Goal: Find specific page/section: Find specific page/section

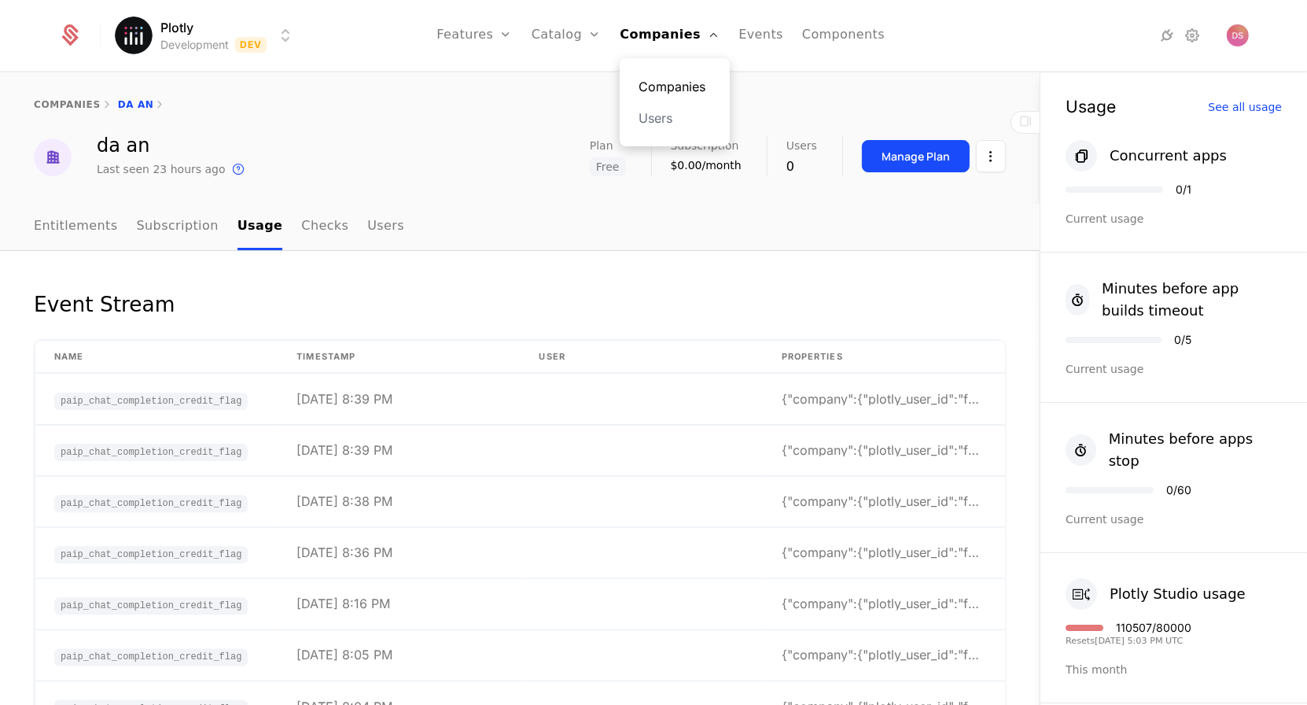
click at [662, 80] on link "Companies" at bounding box center [675, 86] width 72 height 19
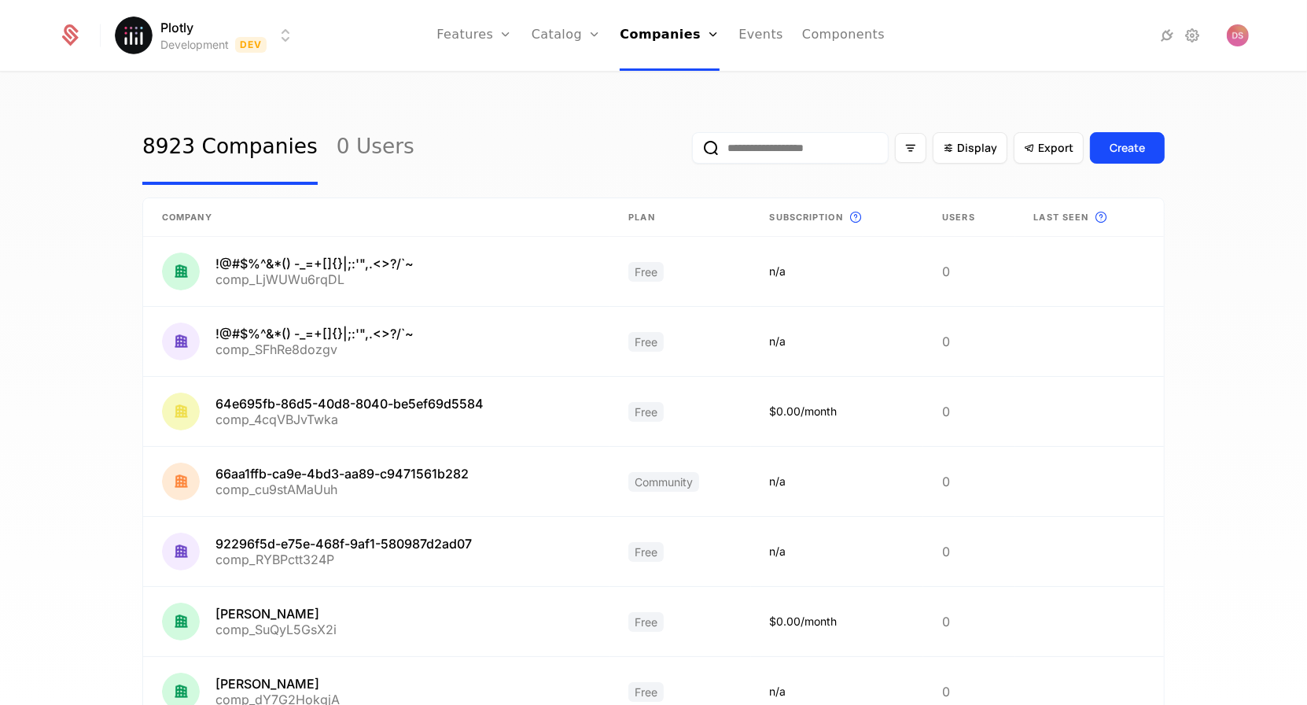
click at [831, 150] on input "email" at bounding box center [790, 147] width 197 height 31
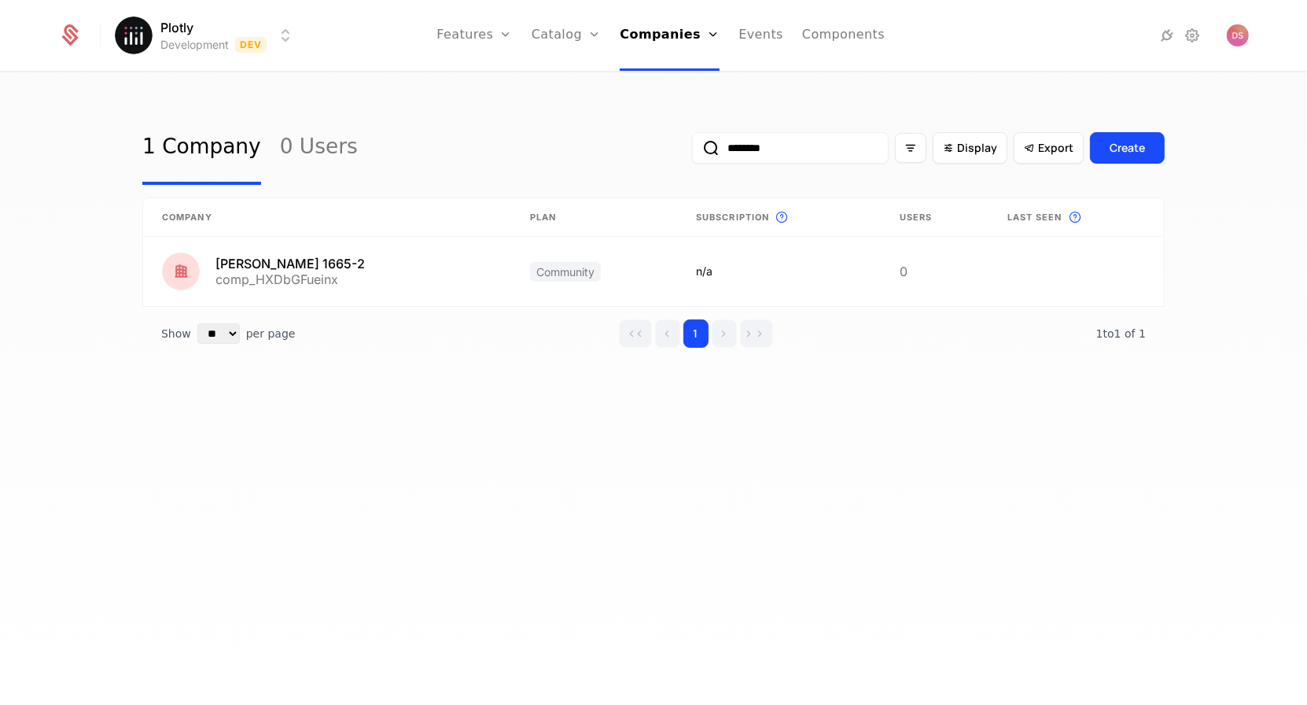
drag, startPoint x: 790, startPoint y: 148, endPoint x: 650, endPoint y: 132, distance: 141.7
click at [650, 132] on div "1 Company 0 Users ******** Display Export Create" at bounding box center [653, 148] width 1022 height 74
click at [692, 151] on button "submit" at bounding box center [692, 151] width 0 height 0
click at [805, 156] on input "********" at bounding box center [790, 147] width 197 height 31
click at [692, 151] on button "submit" at bounding box center [692, 151] width 0 height 0
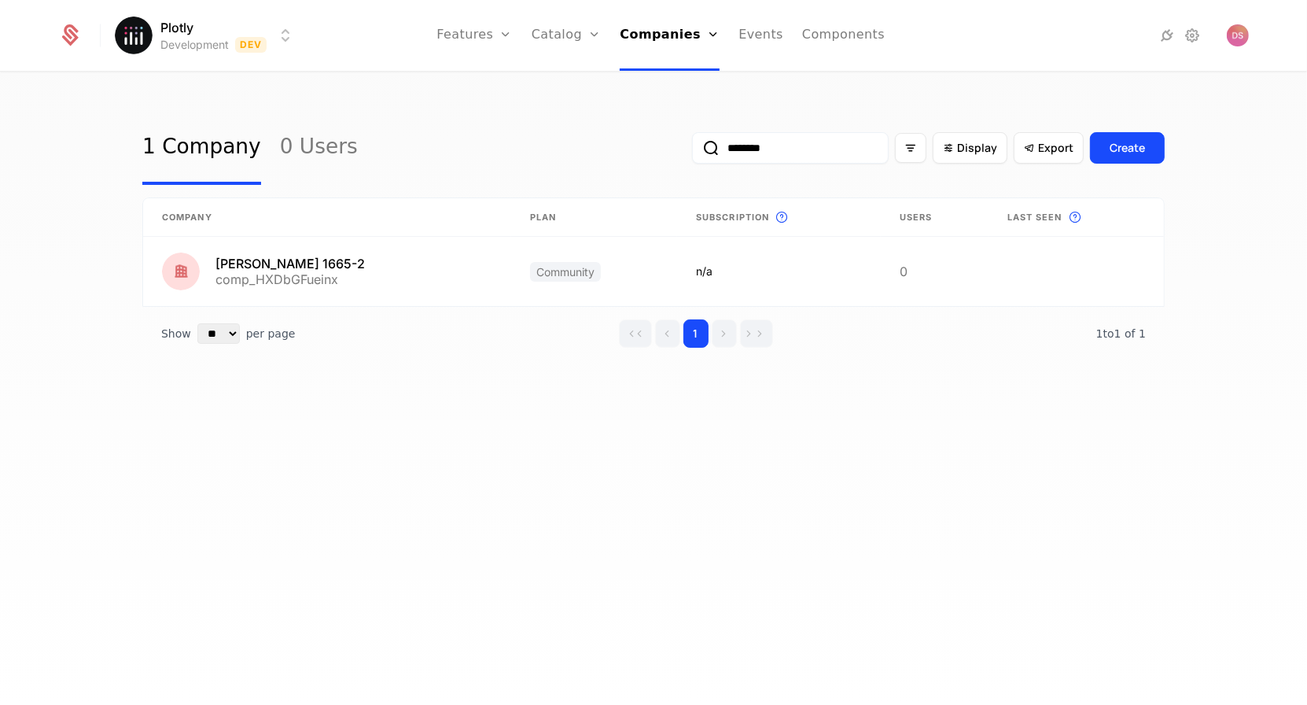
drag, startPoint x: 785, startPoint y: 158, endPoint x: 648, endPoint y: 149, distance: 137.1
click at [648, 149] on div "1 Company 0 Users ******** Display Export Create" at bounding box center [653, 148] width 1022 height 74
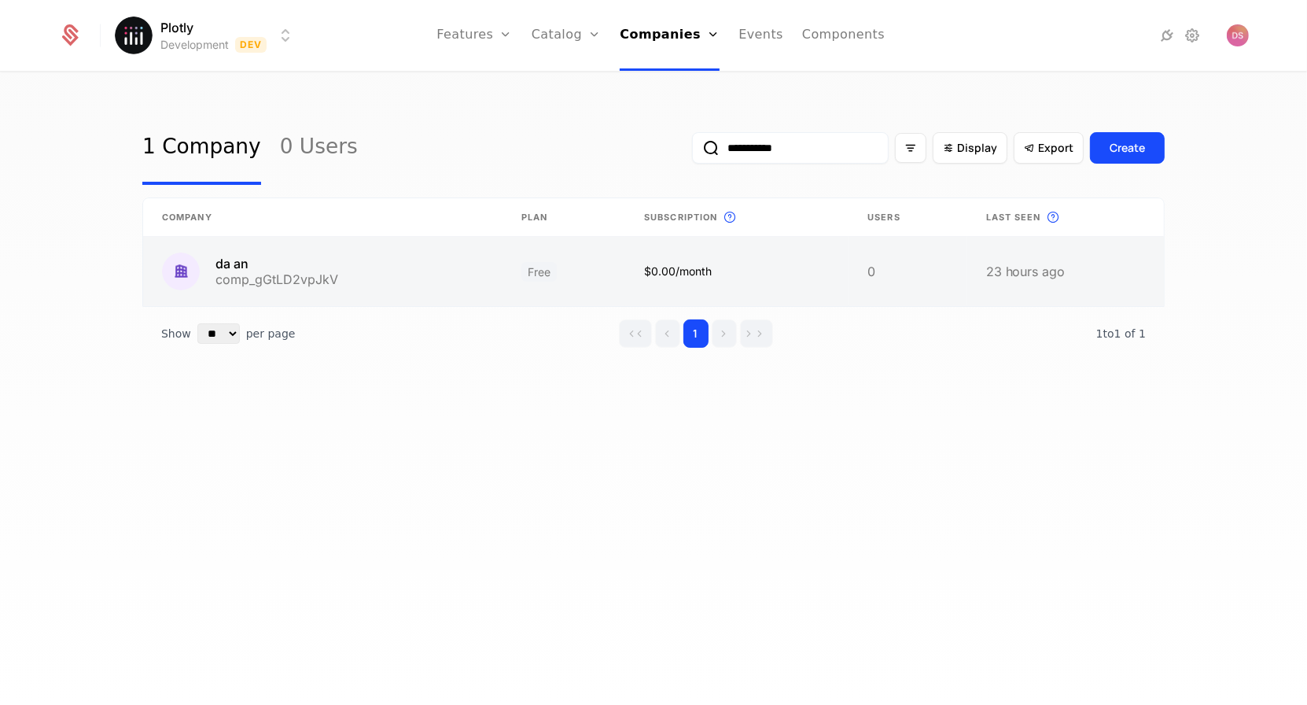
type input "**********"
click at [606, 259] on link at bounding box center [564, 271] width 123 height 69
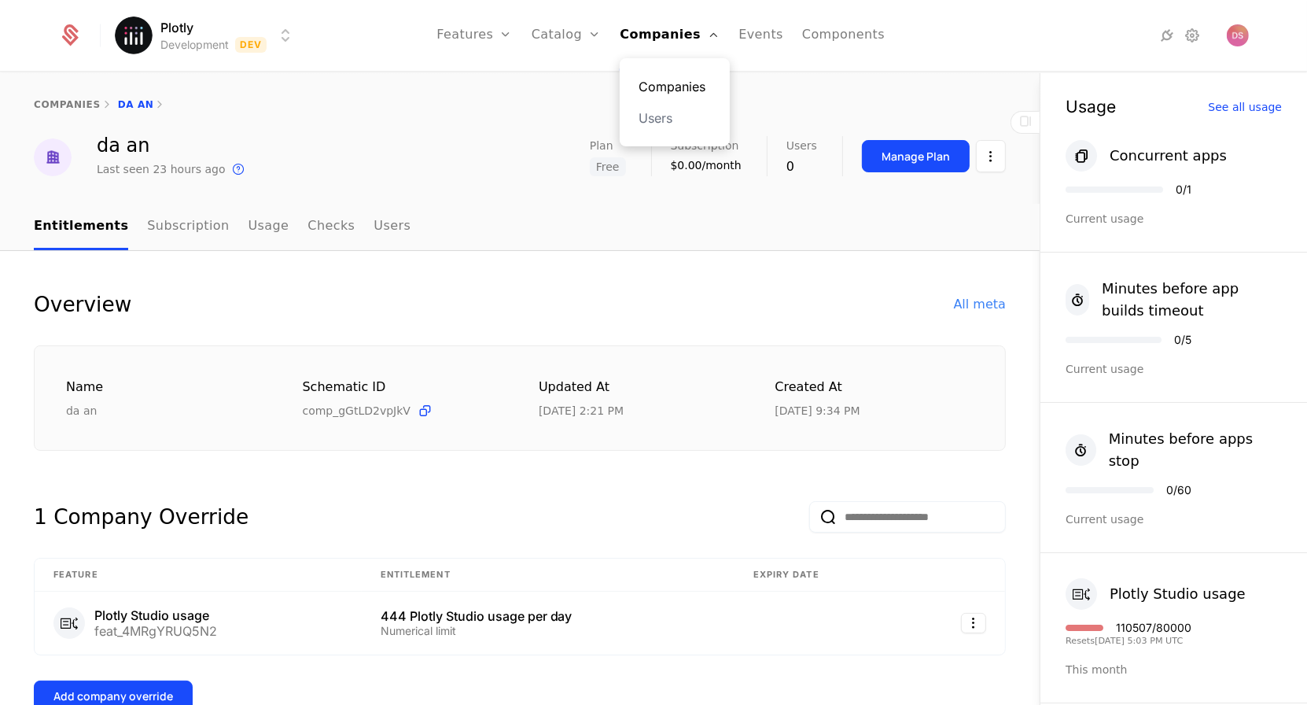
click at [682, 79] on link "Companies" at bounding box center [675, 86] width 72 height 19
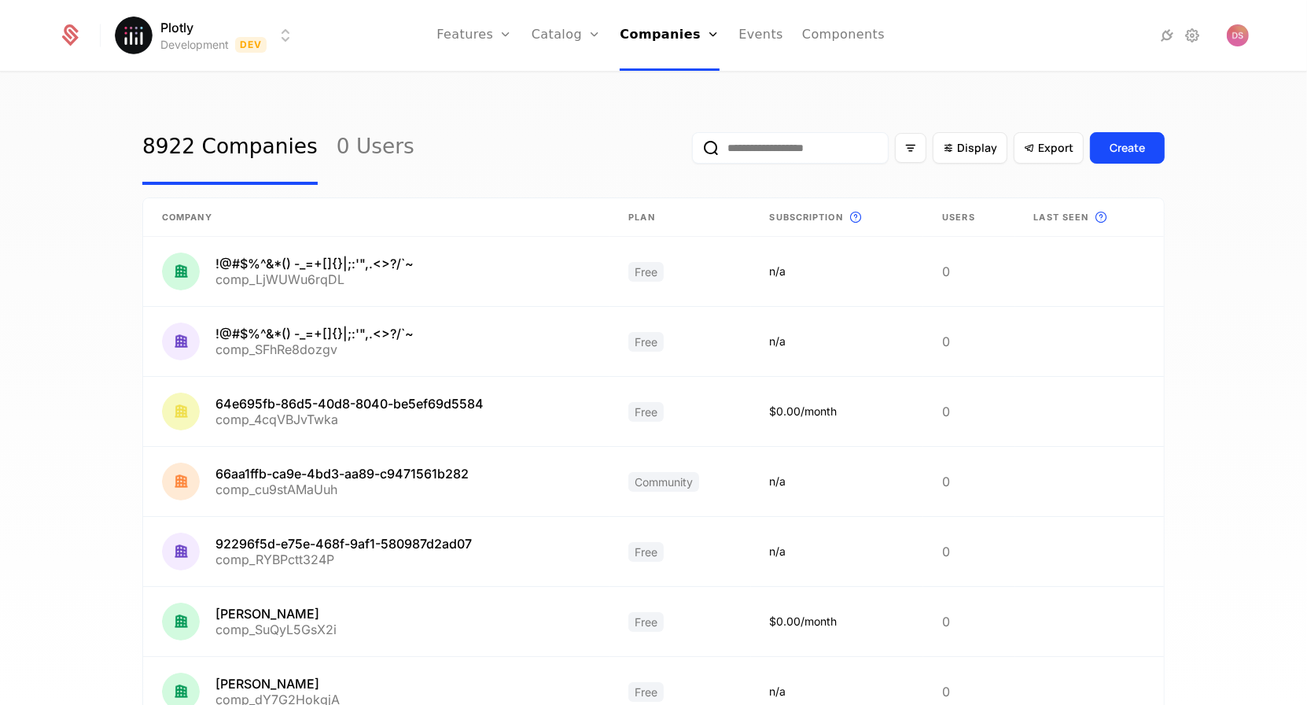
click at [794, 142] on input "email" at bounding box center [790, 147] width 197 height 31
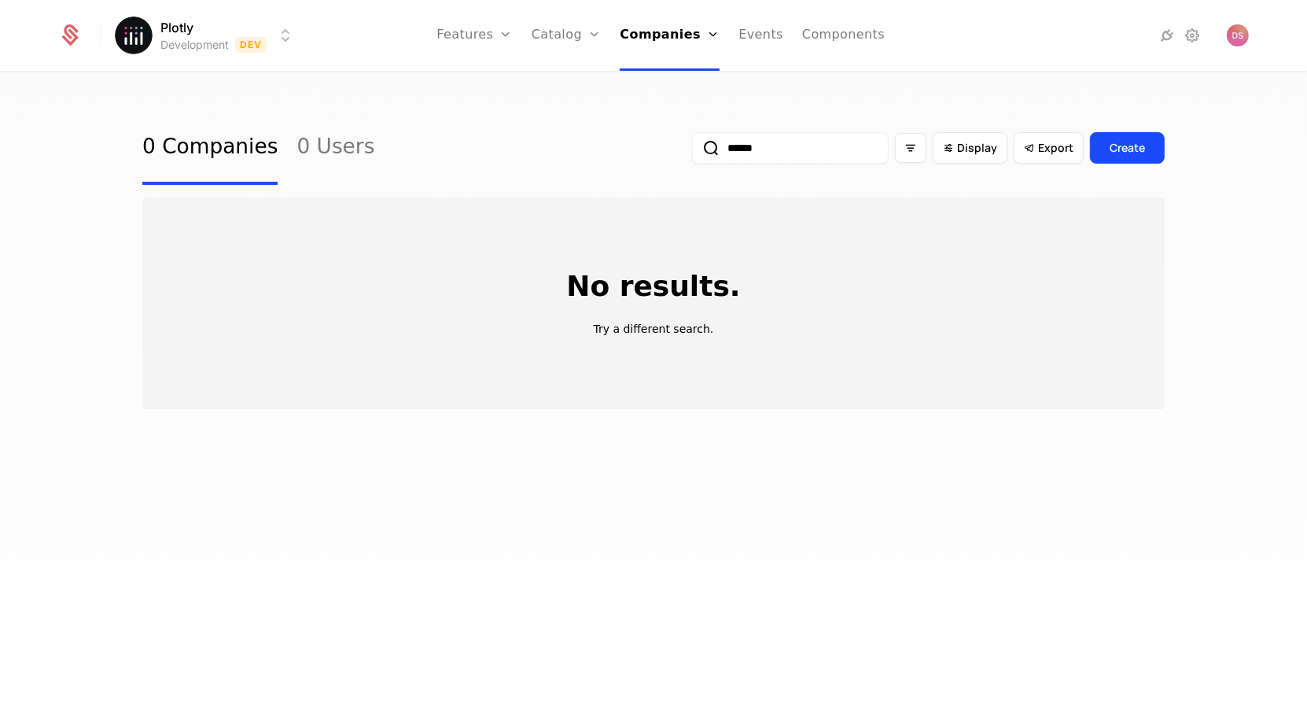
click at [692, 151] on button "submit" at bounding box center [692, 151] width 0 height 0
type input "**********"
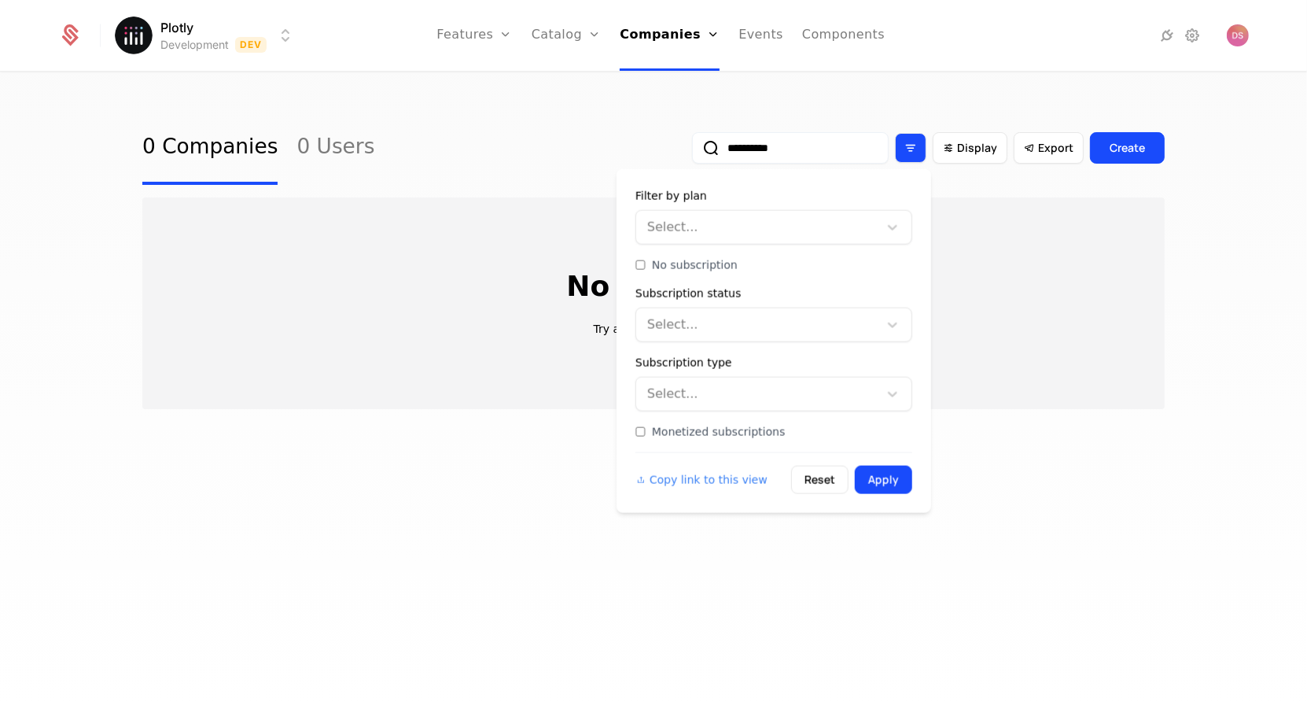
click at [919, 161] on div "Filter options" at bounding box center [910, 148] width 31 height 30
click at [825, 205] on div "Filter by plan Select..." at bounding box center [773, 216] width 277 height 57
click at [822, 210] on div "Select..." at bounding box center [773, 227] width 277 height 35
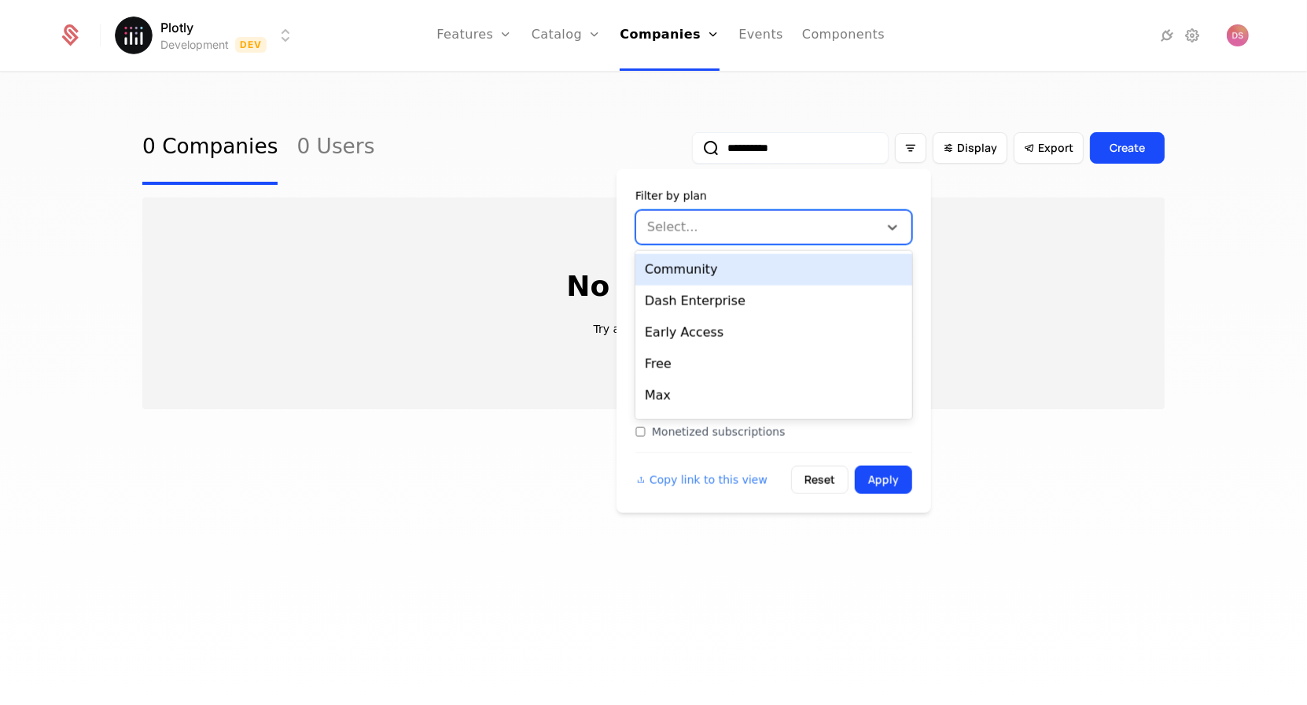
click at [810, 221] on div at bounding box center [759, 227] width 220 height 22
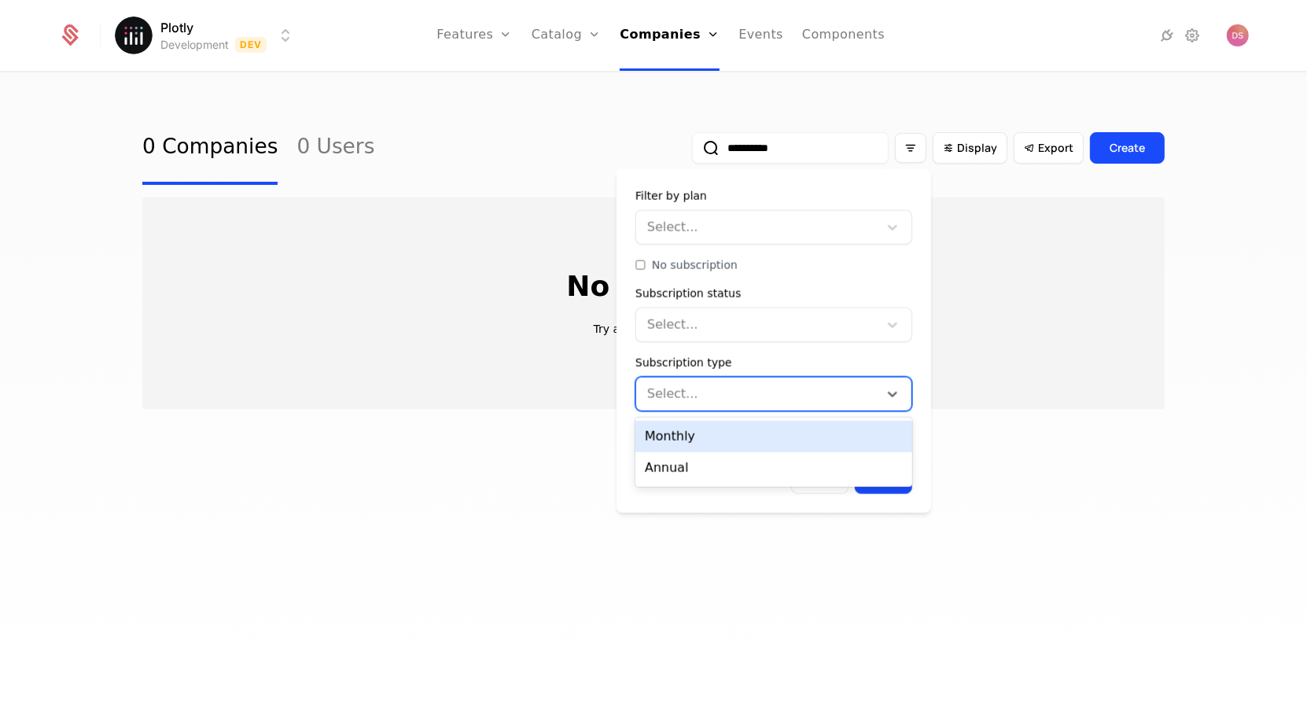
click at [791, 377] on div "Select..." at bounding box center [773, 394] width 277 height 35
click at [792, 326] on div at bounding box center [759, 325] width 220 height 22
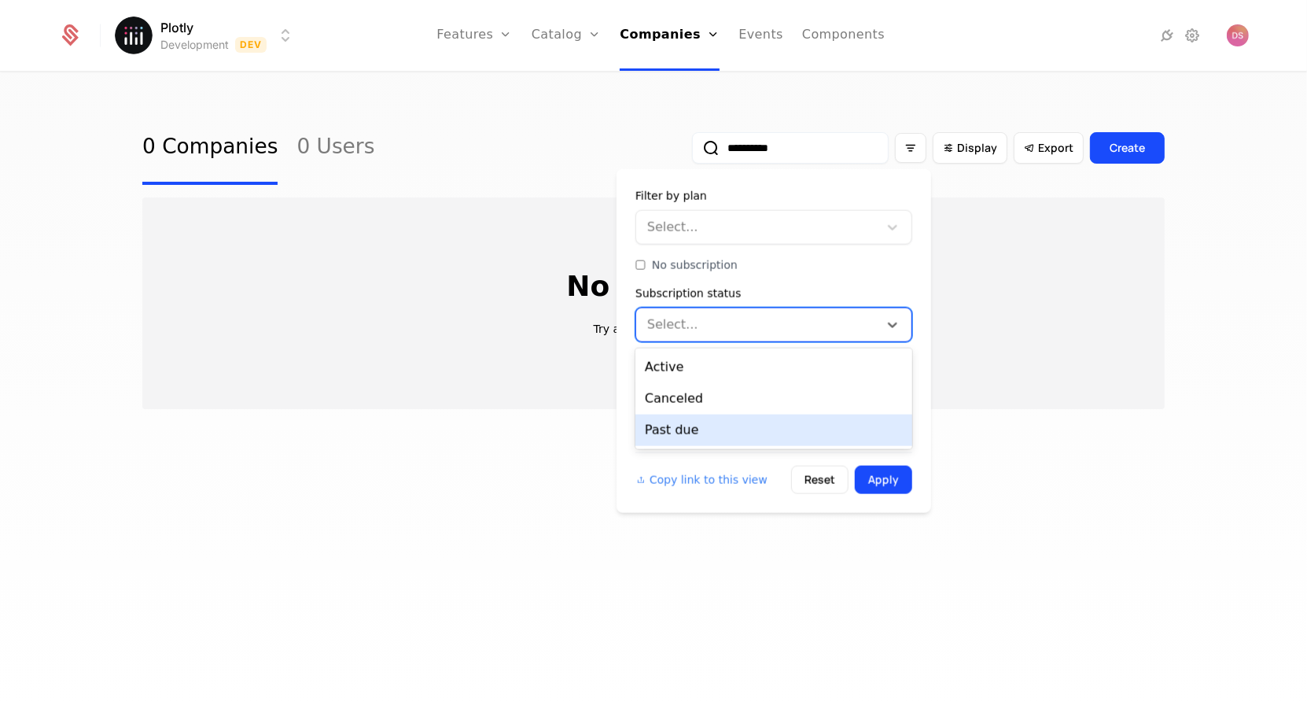
click at [778, 494] on div "Filter by plan Select... No subscription Subscription status Past due, 3 of 3. …" at bounding box center [774, 341] width 315 height 344
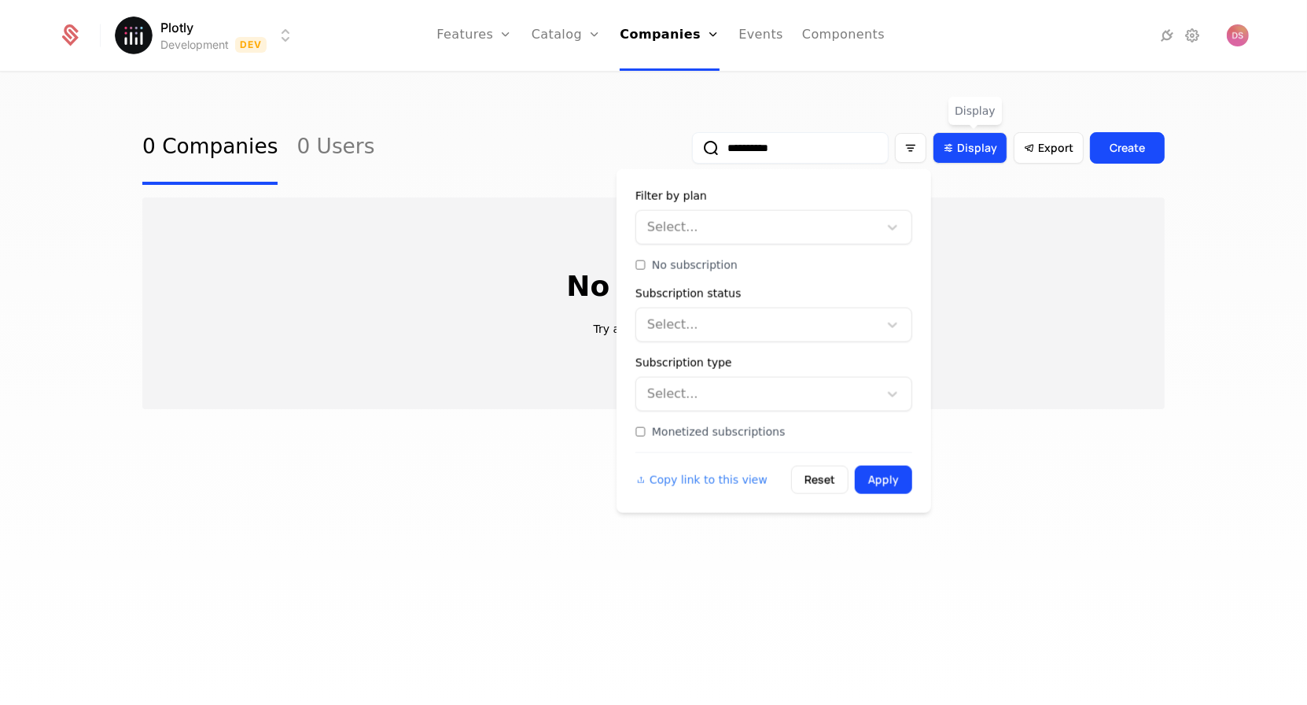
click at [974, 151] on span "Display" at bounding box center [977, 148] width 40 height 16
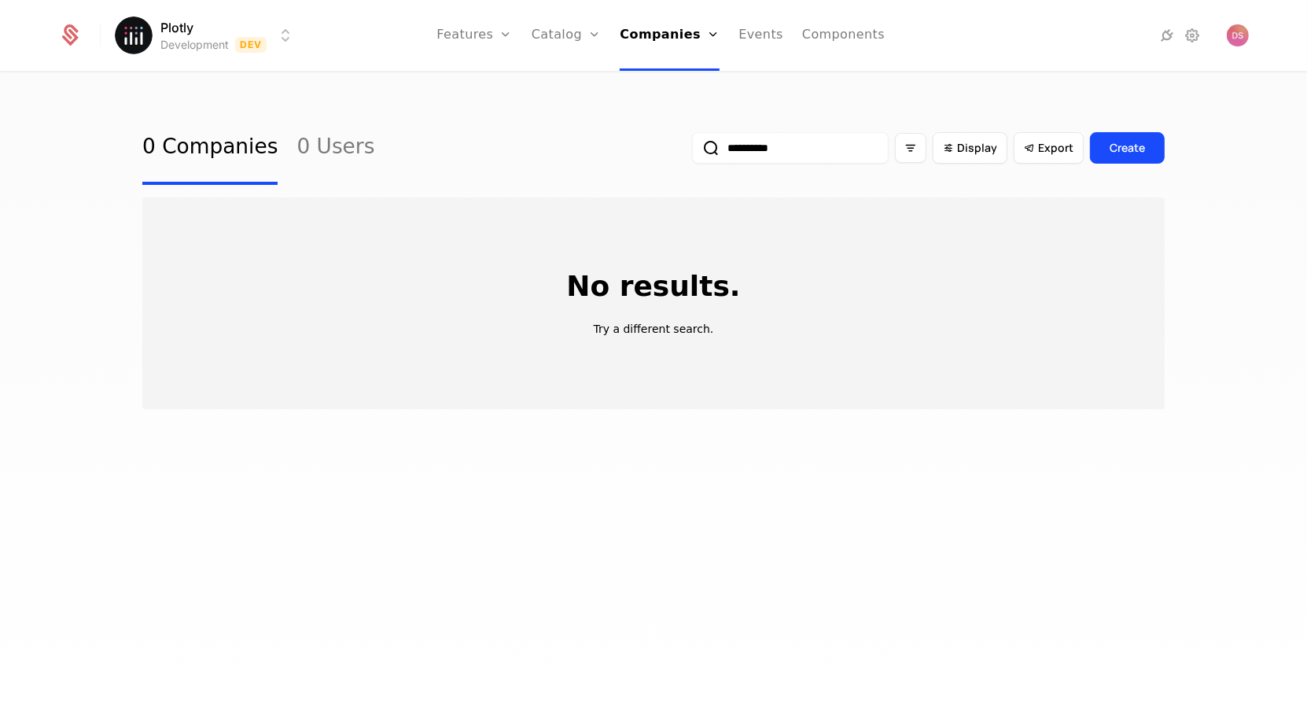
click at [827, 105] on div "**********" at bounding box center [653, 393] width 1307 height 641
click at [806, 142] on input "**********" at bounding box center [790, 147] width 197 height 31
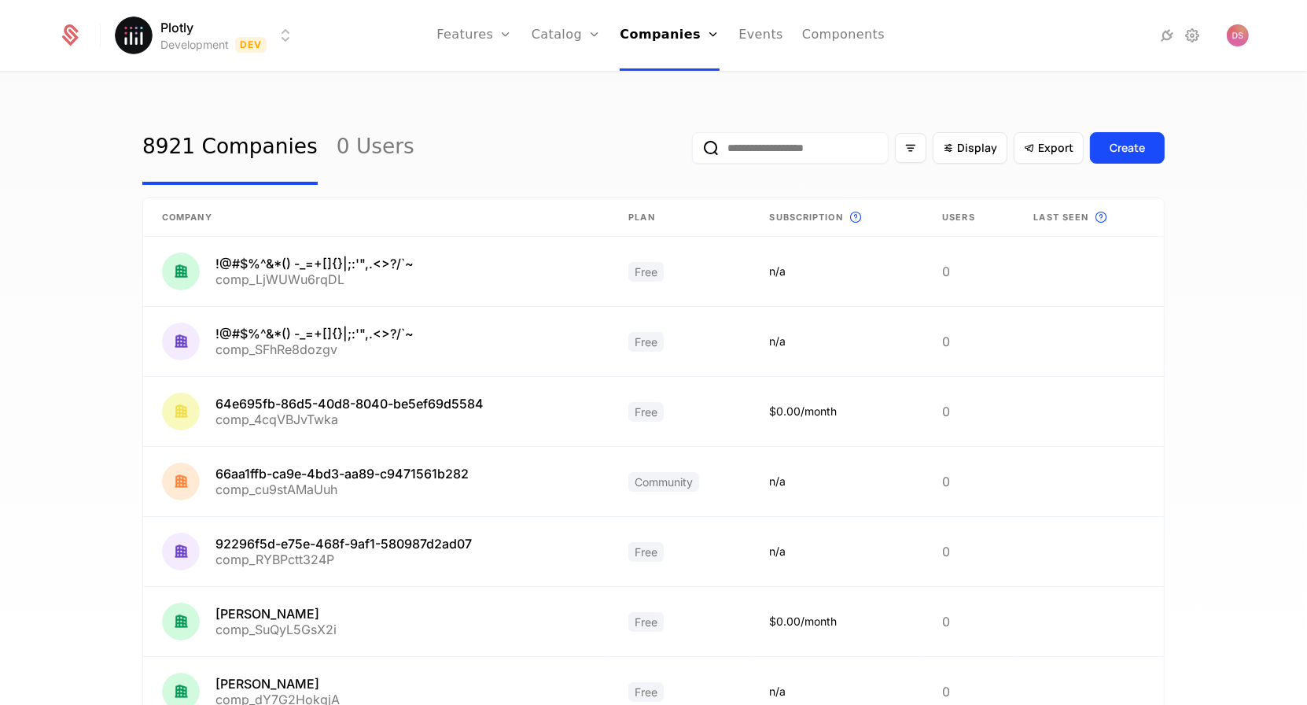
click at [739, 113] on div "Display Export Create" at bounding box center [928, 148] width 473 height 74
click at [814, 147] on input "email" at bounding box center [790, 147] width 197 height 31
click at [711, 145] on icon "submit" at bounding box center [711, 147] width 19 height 19
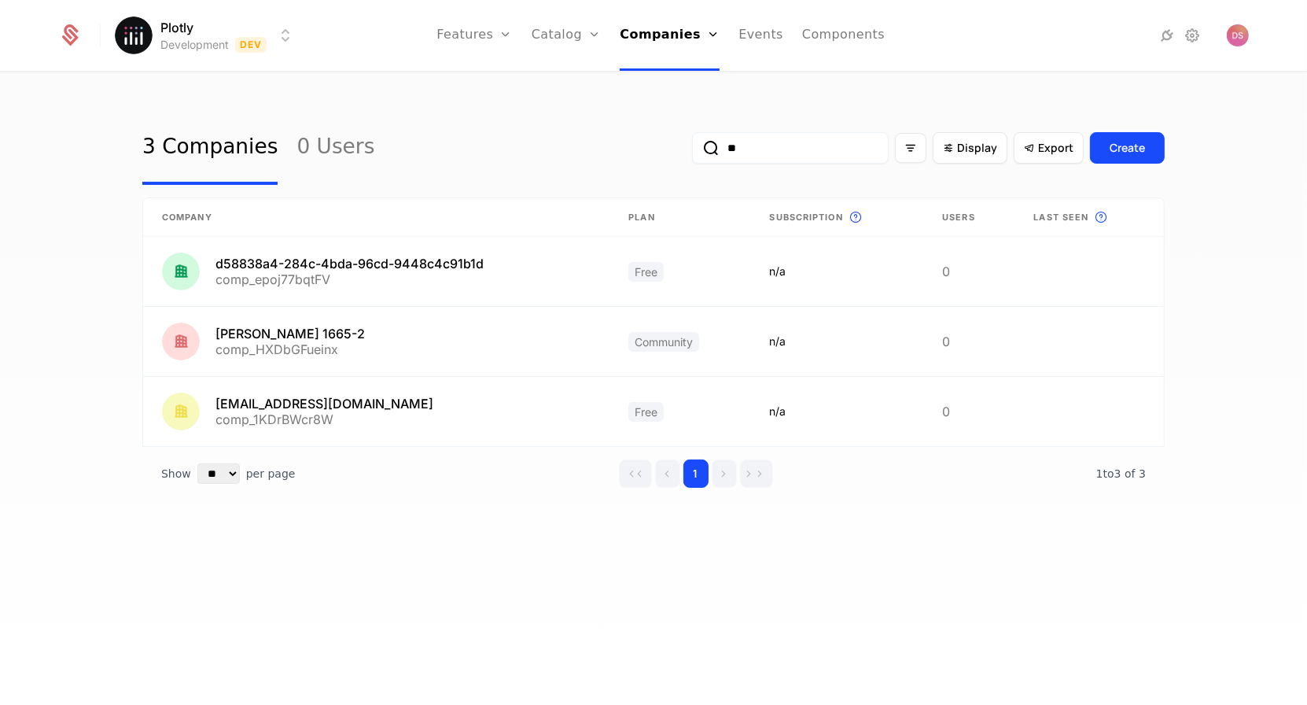
type input "*"
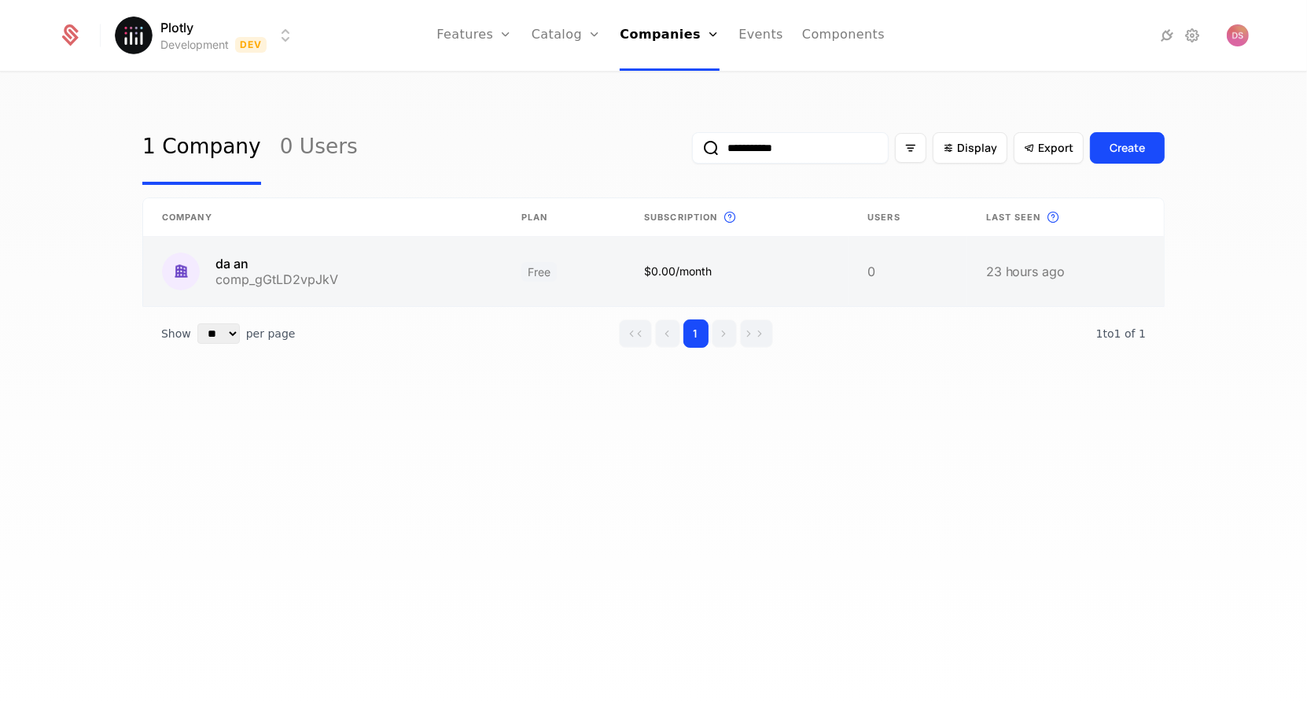
type input "**********"
click at [486, 269] on link at bounding box center [322, 271] width 359 height 69
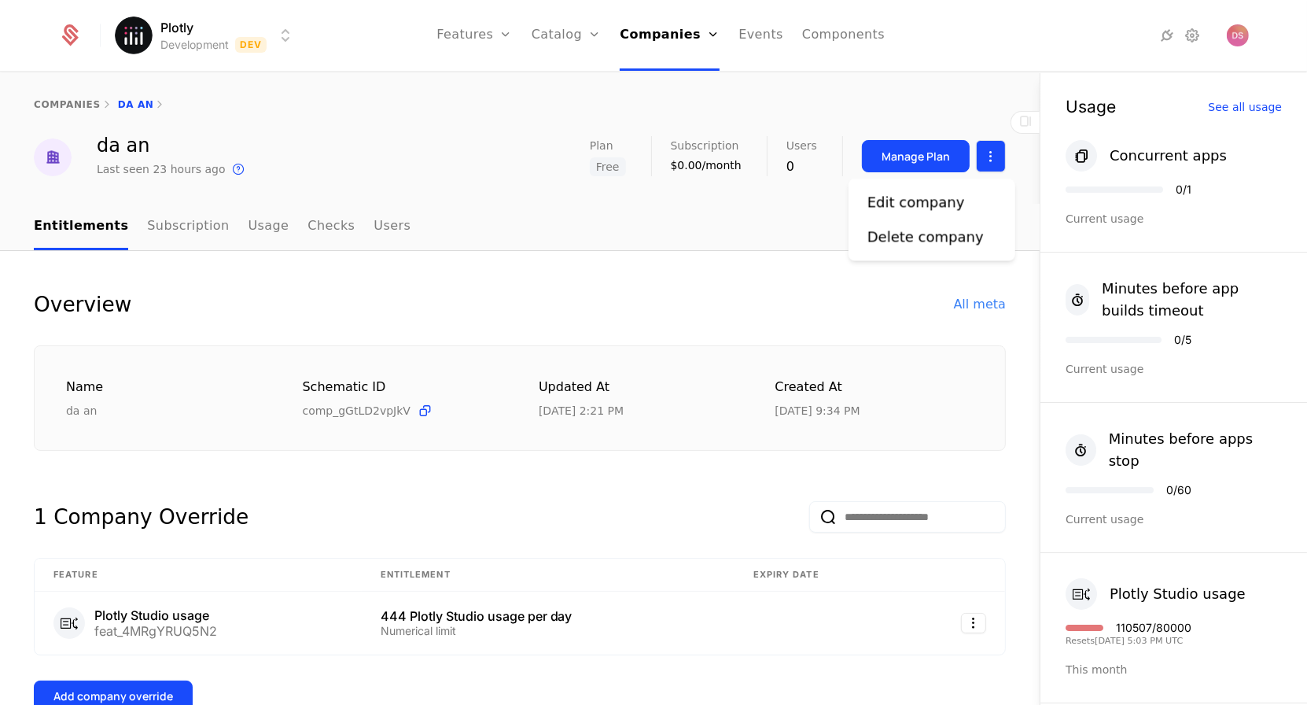
click at [989, 163] on html "Plotly Development Dev Features Features Flags Catalog Plans Add Ons Credits Co…" at bounding box center [653, 352] width 1307 height 705
click at [935, 187] on div "Edit company Delete company" at bounding box center [932, 220] width 167 height 82
click at [930, 207] on div "Edit company" at bounding box center [916, 202] width 98 height 22
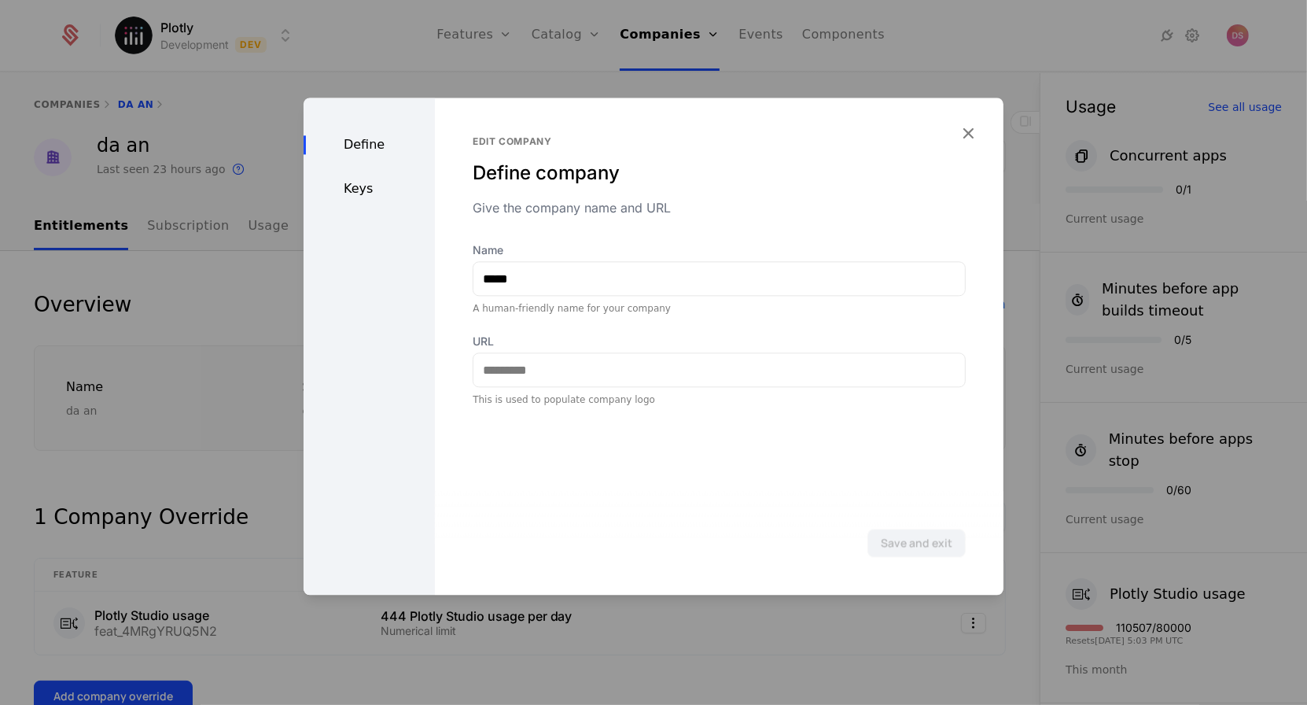
click at [357, 186] on div "Keys" at bounding box center [369, 188] width 131 height 19
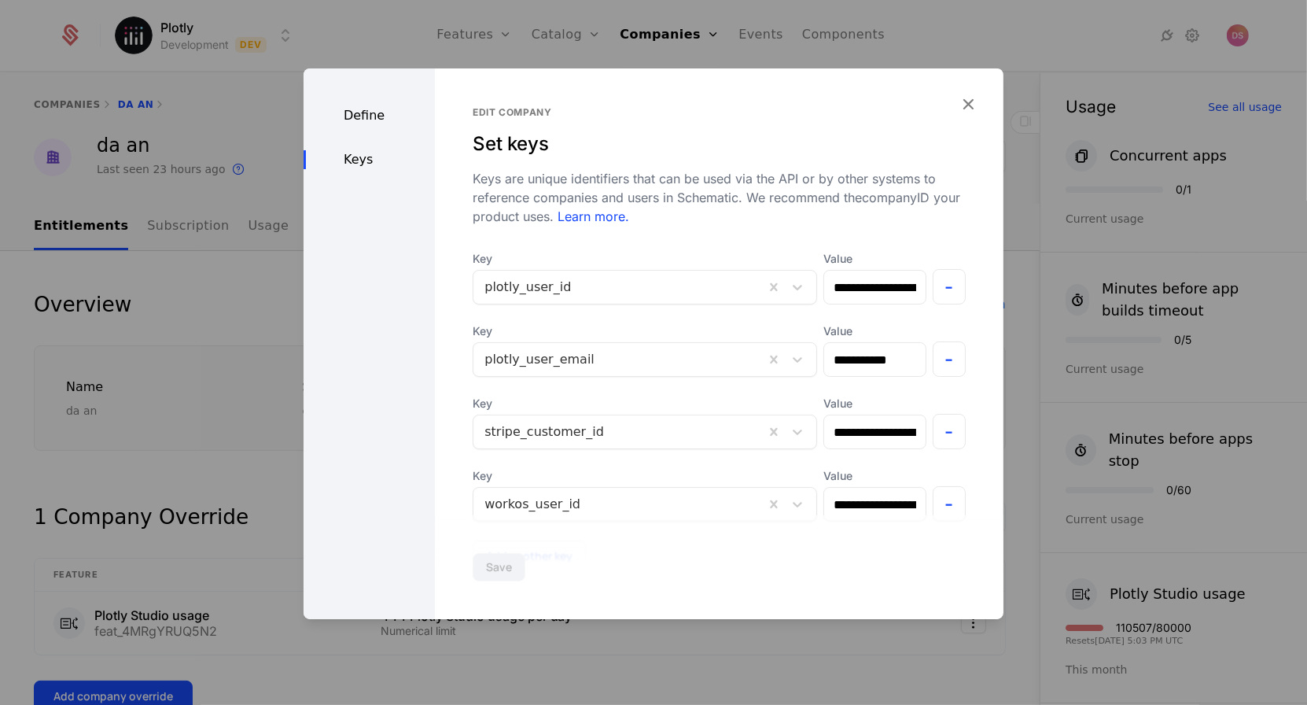
click at [590, 354] on div at bounding box center [618, 359] width 269 height 22
click at [311, 267] on div "Define Keys" at bounding box center [369, 343] width 131 height 551
click at [214, 271] on div at bounding box center [653, 352] width 1307 height 705
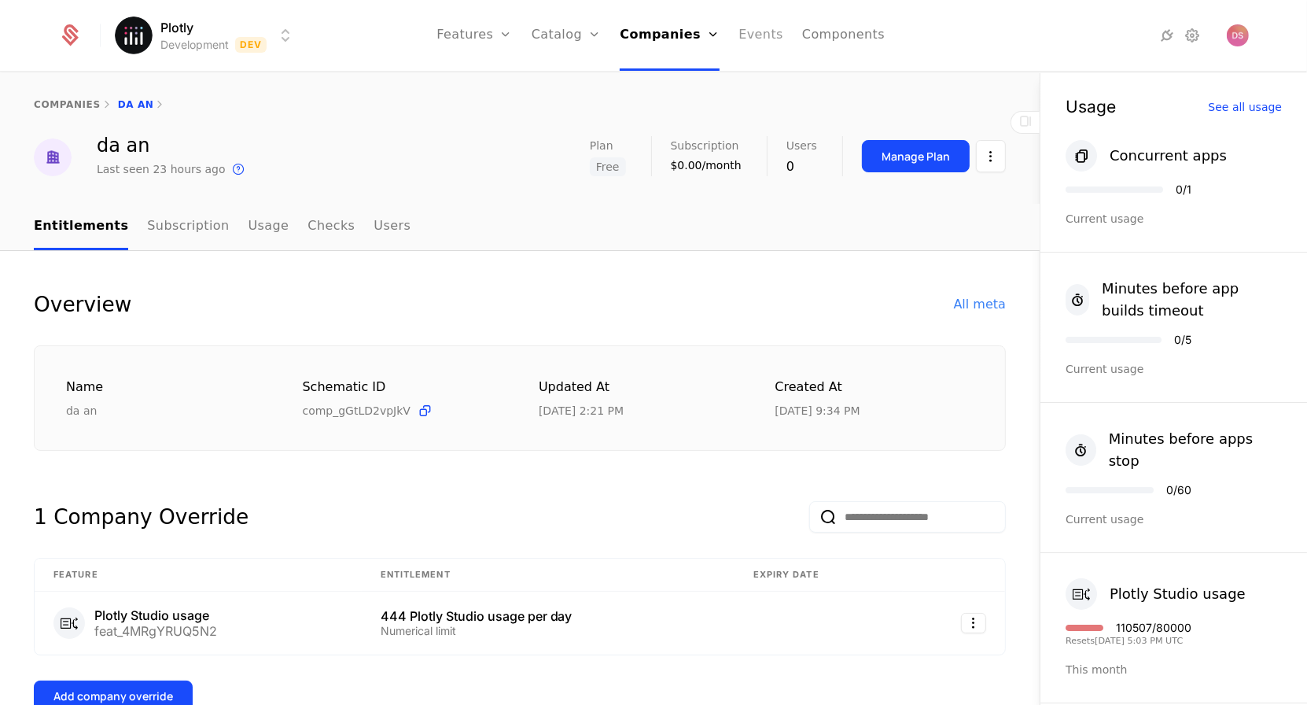
click at [764, 20] on link "Events" at bounding box center [761, 35] width 45 height 71
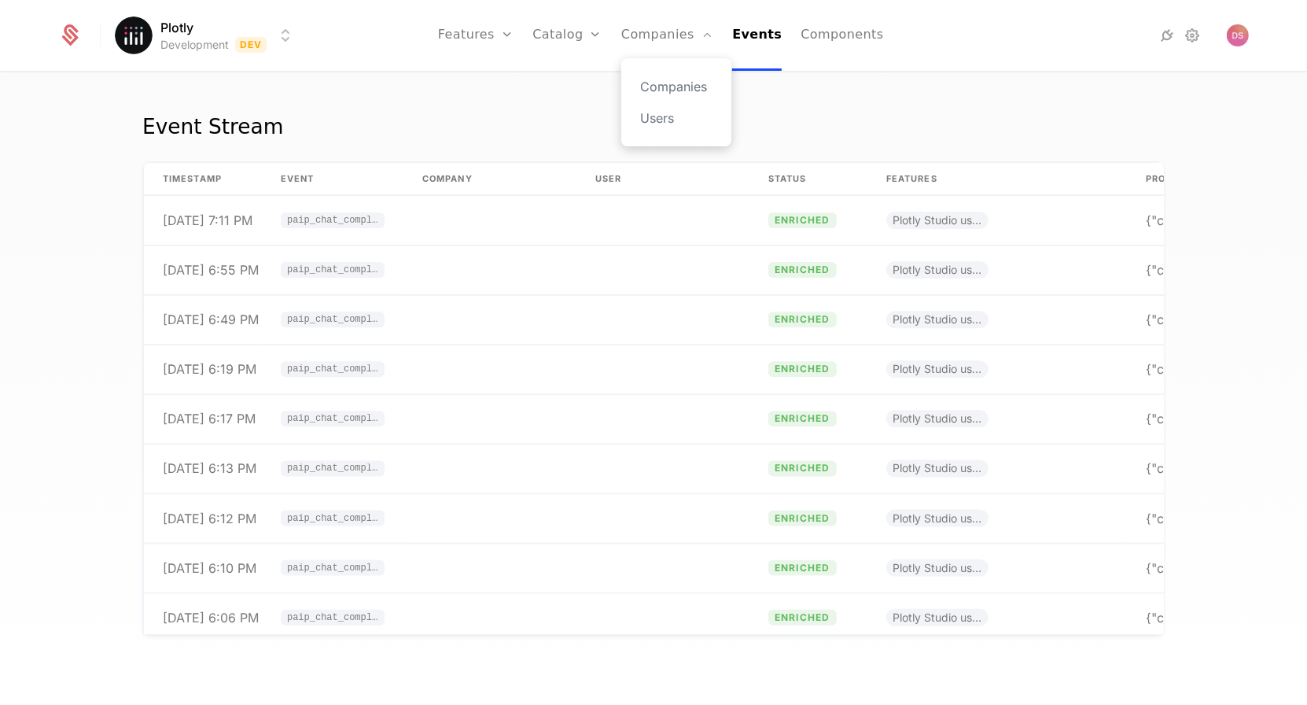
click at [683, 76] on div "Companies Users" at bounding box center [676, 102] width 110 height 88
click at [683, 79] on link "Companies" at bounding box center [676, 86] width 72 height 19
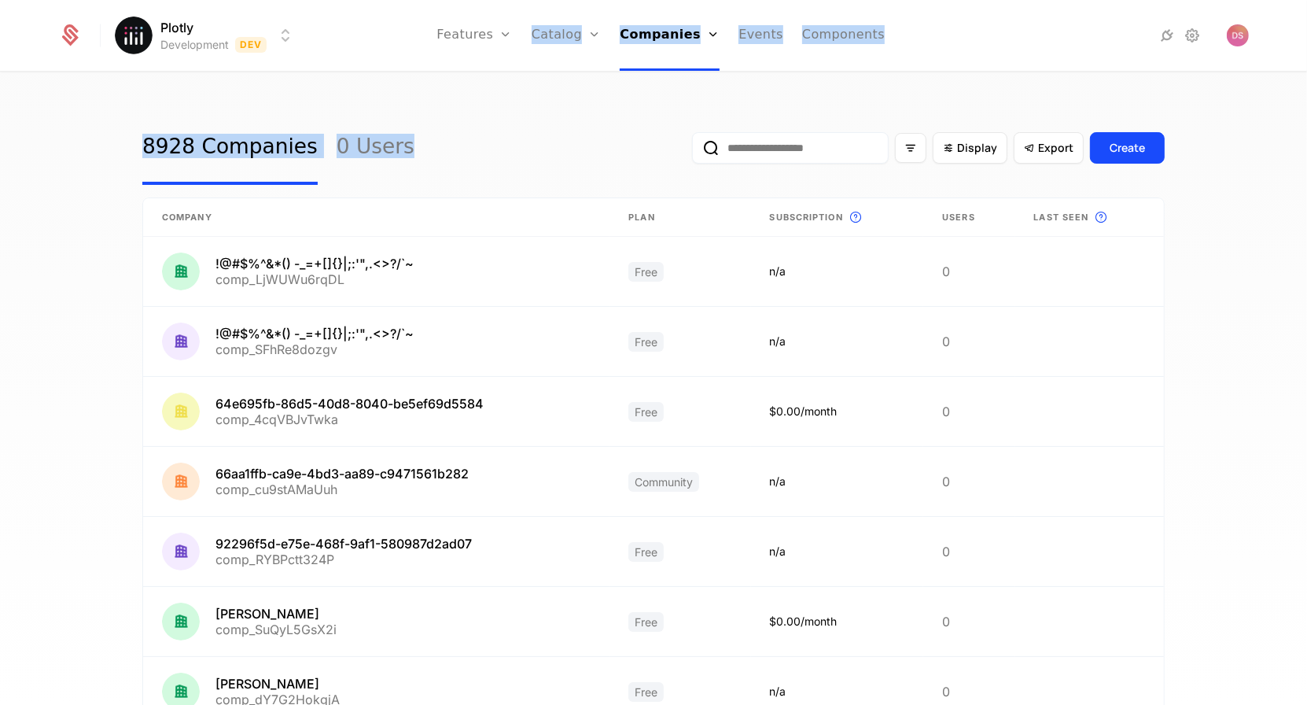
drag, startPoint x: 492, startPoint y: 76, endPoint x: 615, endPoint y: 87, distance: 123.2
click at [615, 87] on div "Plotly Development Dev Features Features Flags Catalog Plans Add Ons Credits Co…" at bounding box center [653, 393] width 1307 height 641
click at [615, 87] on div "8928 Companies 0 Users Display Export Create Company Plan Subscription This is …" at bounding box center [653, 393] width 1307 height 641
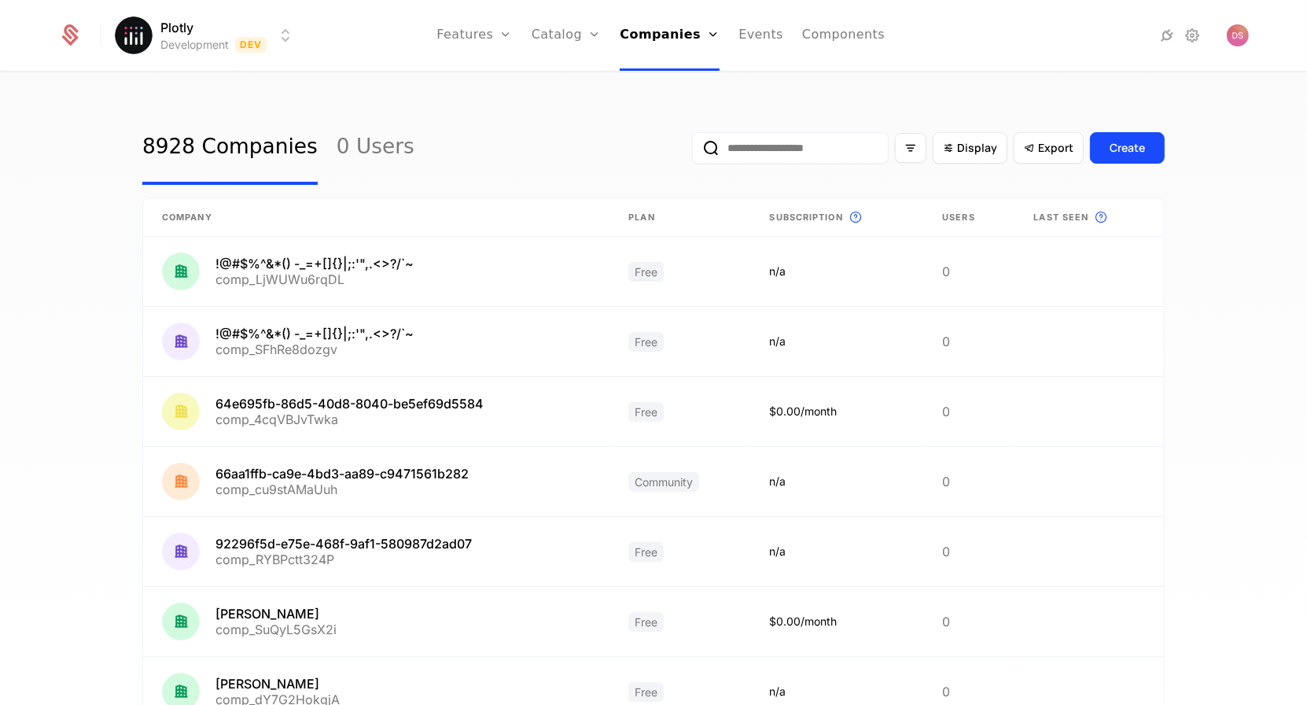
click at [756, 83] on div "8928 Companies 0 Users Display Export Create Company Plan Subscription This is …" at bounding box center [653, 393] width 1307 height 641
click at [1036, 147] on icon at bounding box center [1029, 148] width 14 height 14
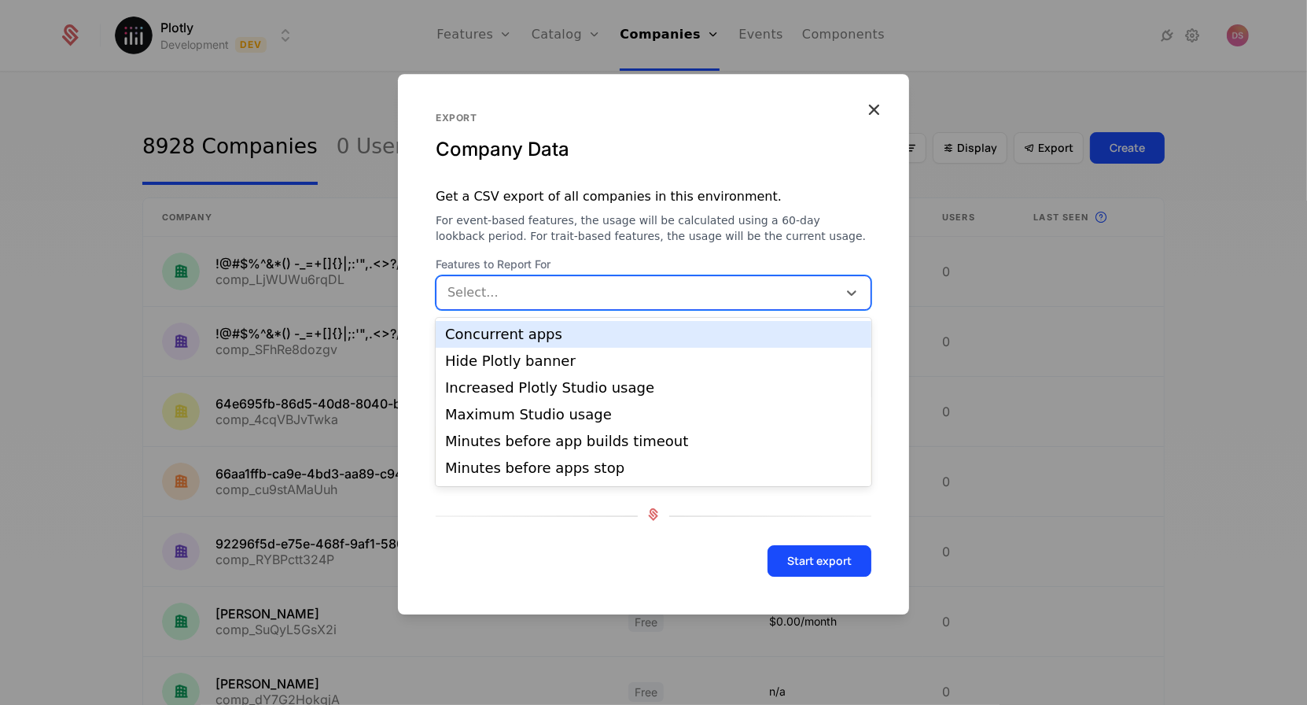
click at [617, 300] on div at bounding box center [638, 293] width 379 height 22
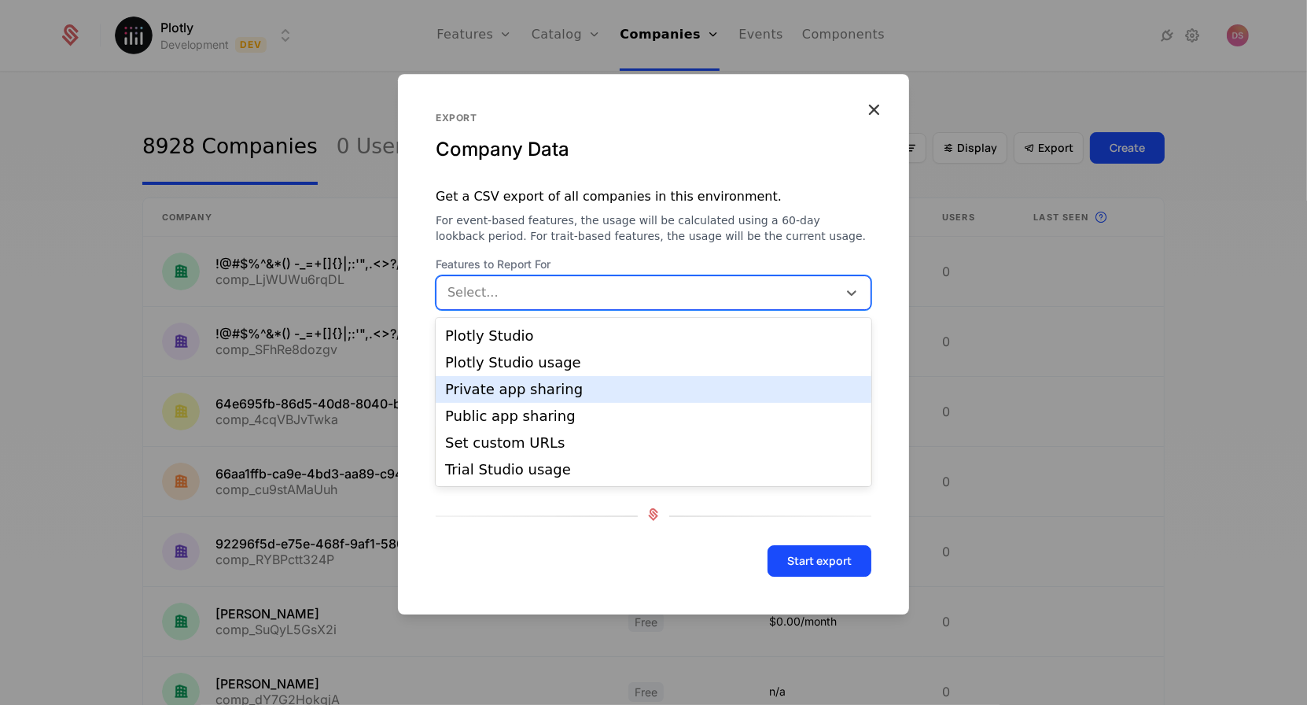
scroll to position [159, 0]
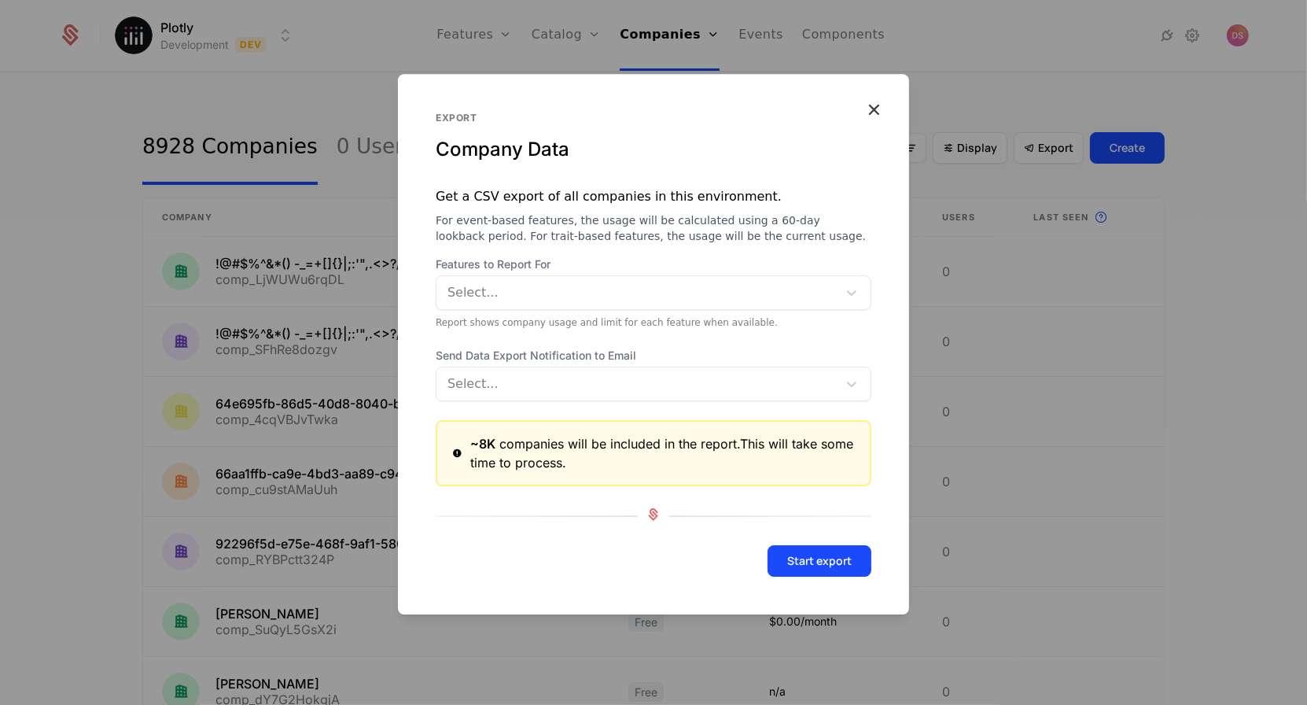
click at [976, 254] on div at bounding box center [653, 352] width 1307 height 705
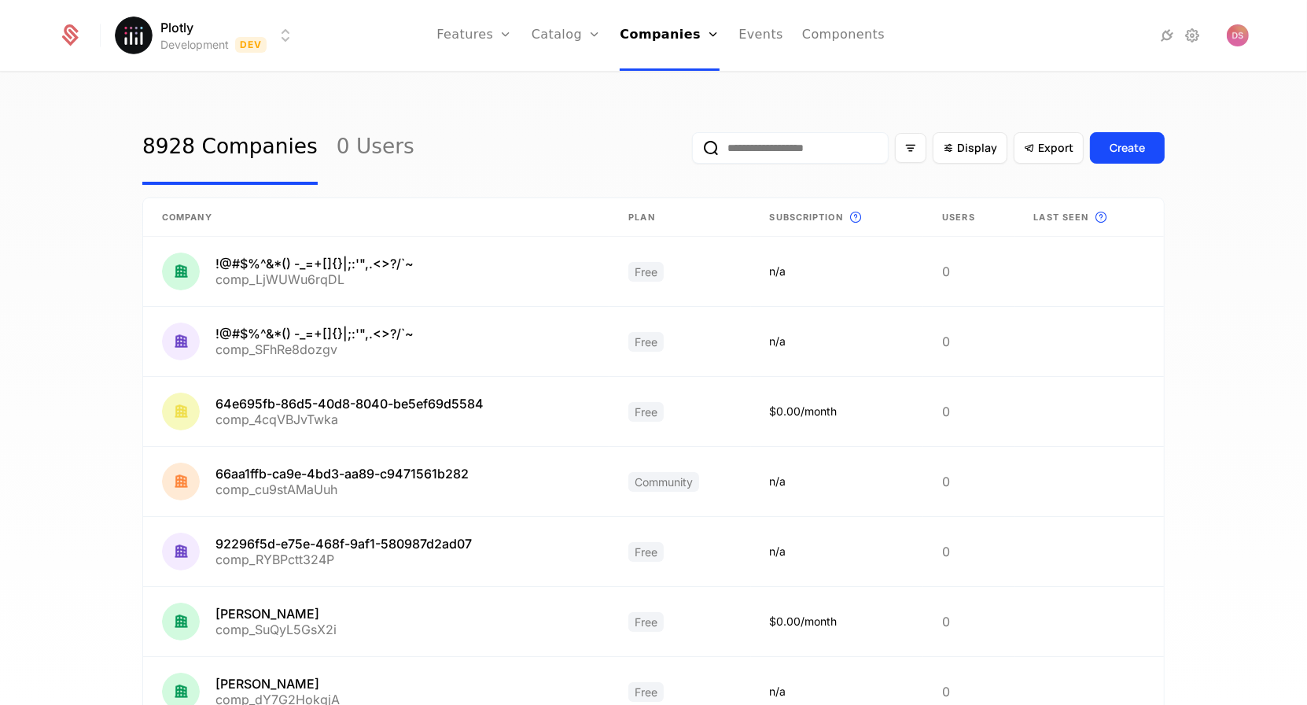
click at [908, 101] on div "8928 Companies 0 Users Display Export Create Company Plan Subscription This is …" at bounding box center [653, 393] width 1307 height 641
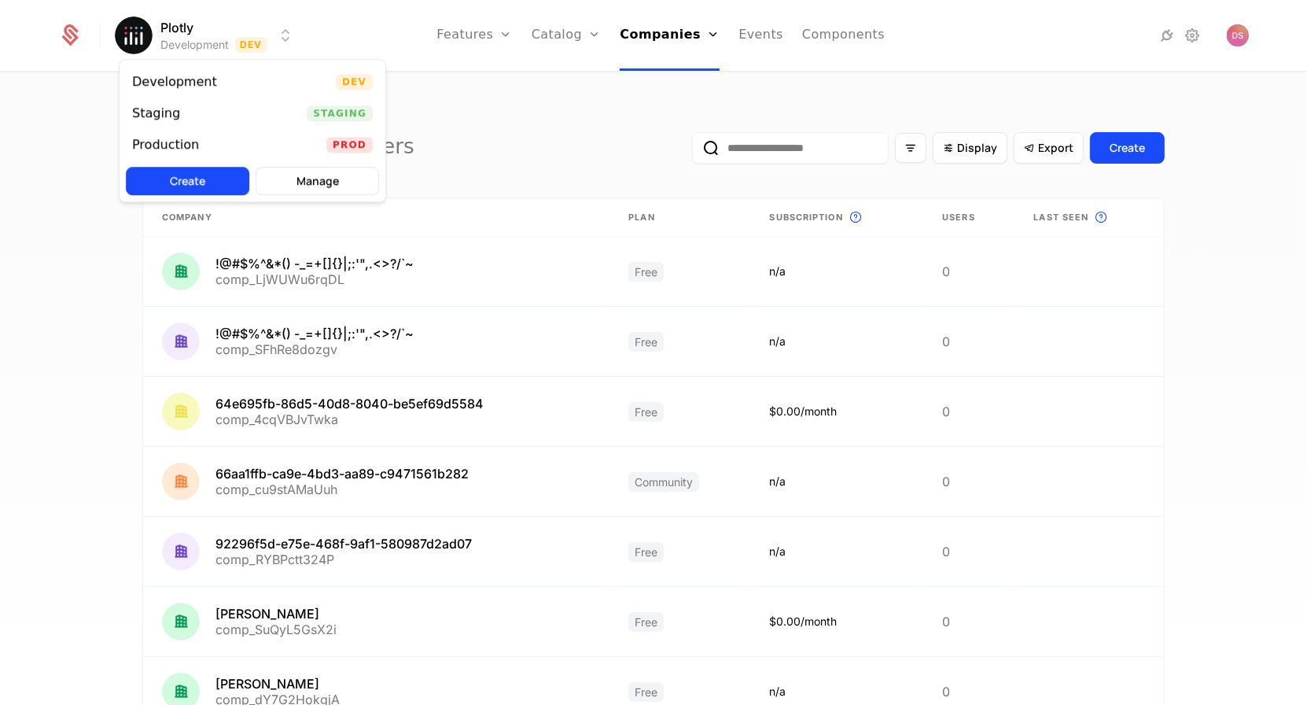
click at [268, 23] on html "Plotly Development Dev Features Features Flags Catalog Plans Add Ons Credits Co…" at bounding box center [653, 352] width 1307 height 705
click at [252, 108] on div "Staging Staging" at bounding box center [253, 113] width 266 height 31
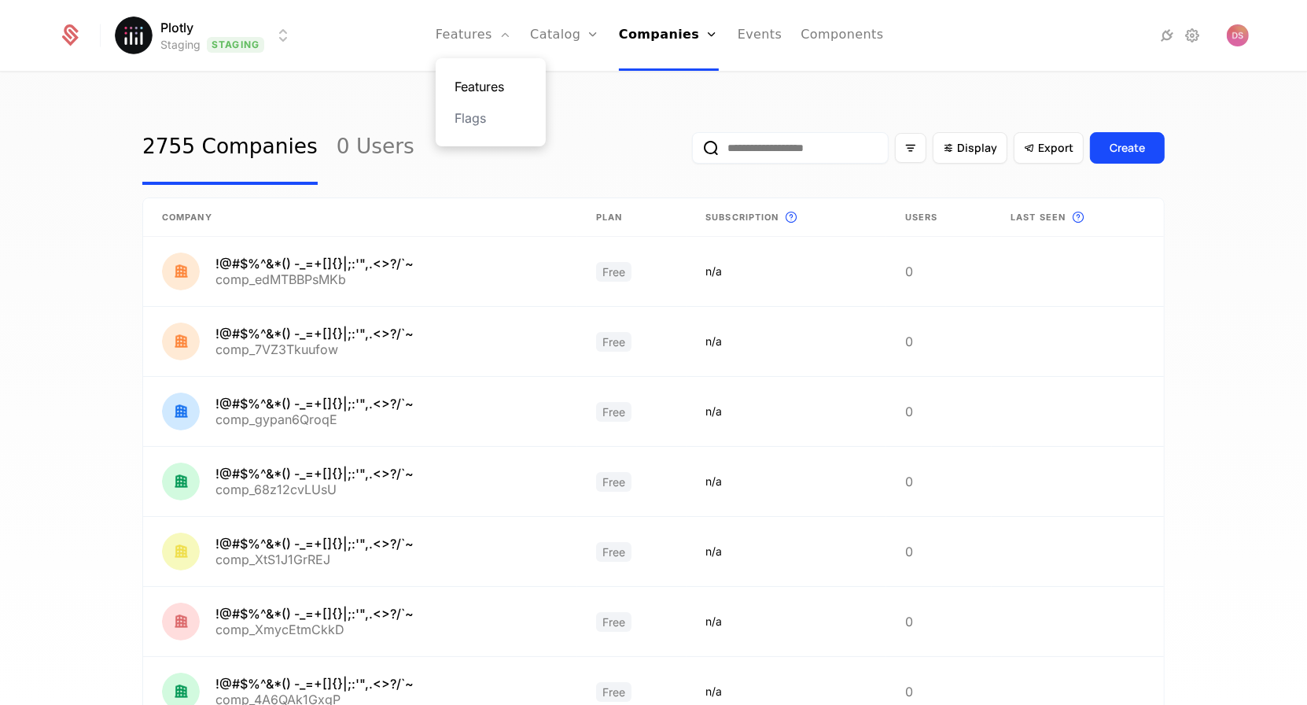
click at [492, 81] on link "Features" at bounding box center [491, 86] width 72 height 19
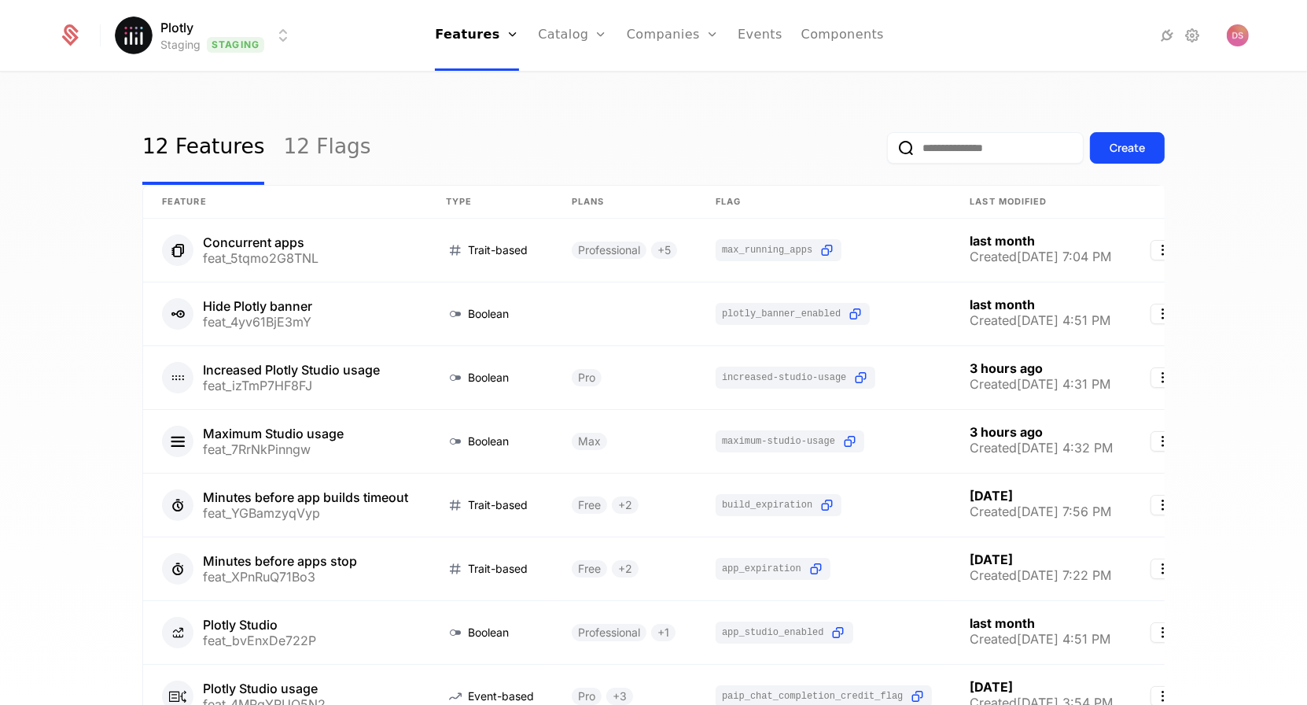
click at [953, 143] on input "email" at bounding box center [985, 147] width 197 height 31
paste input "**********"
type input "**********"
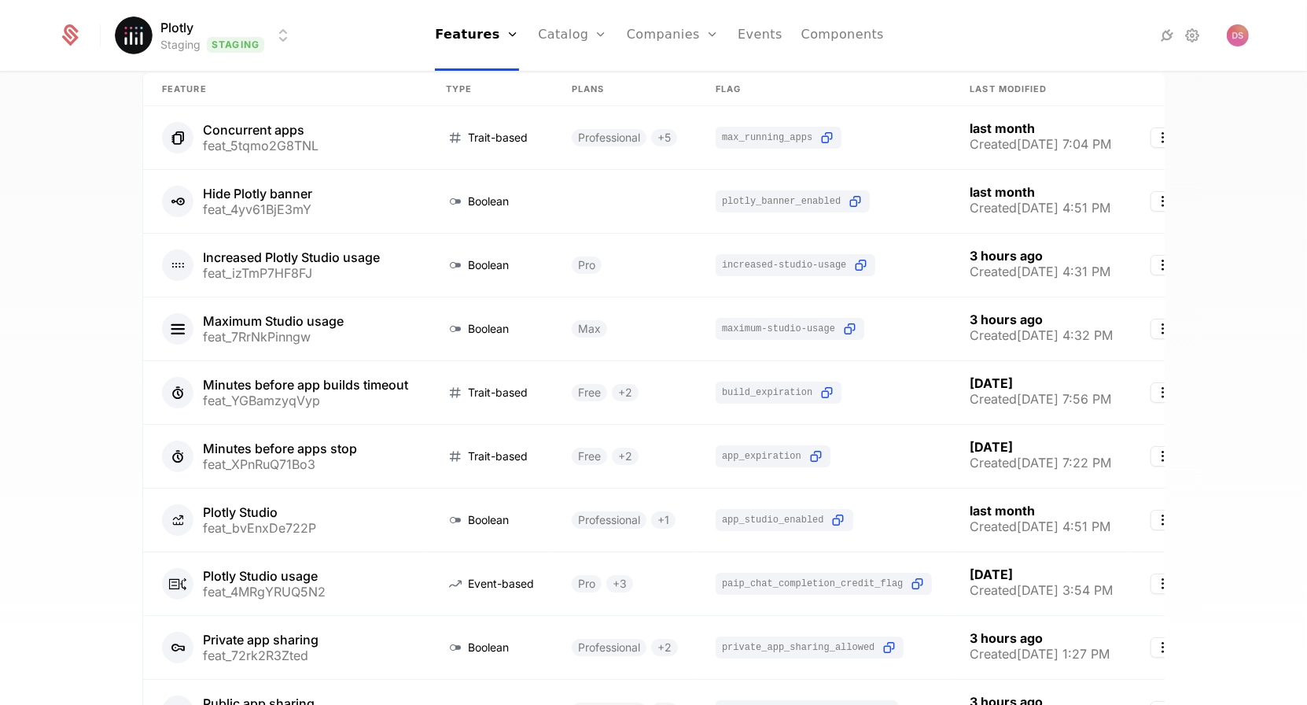
scroll to position [114, 0]
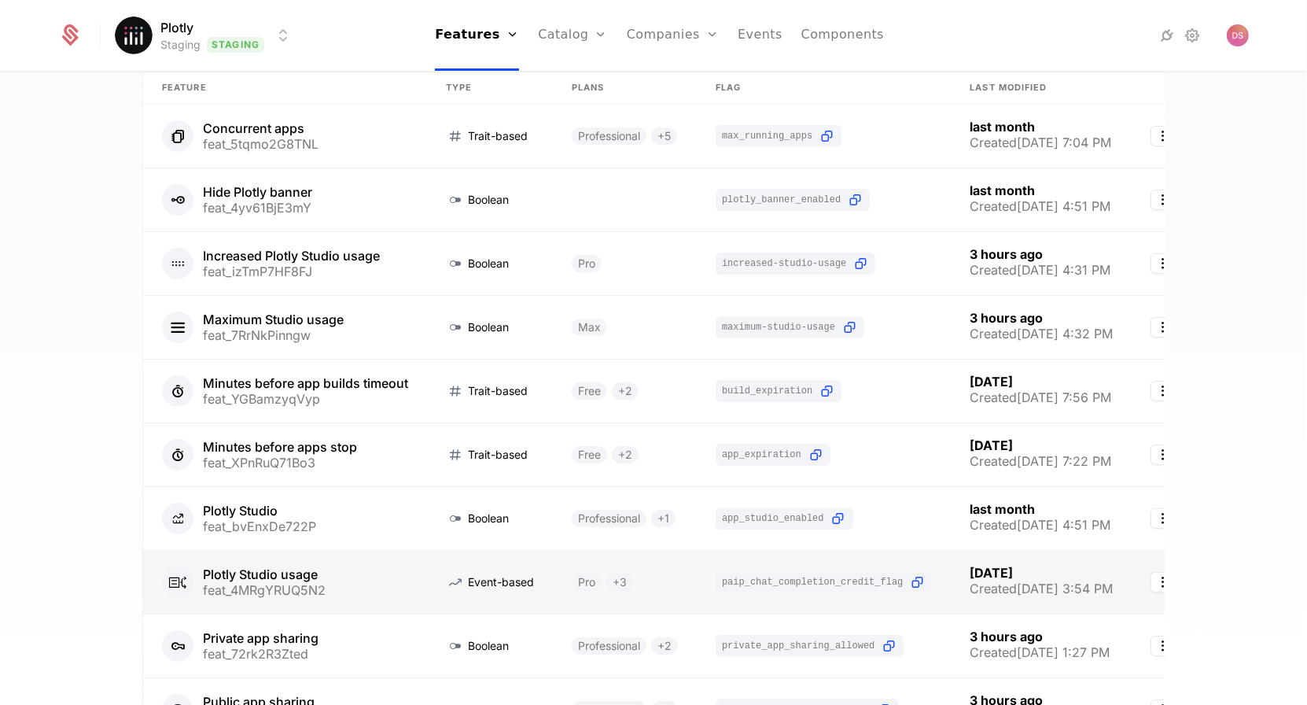
click at [357, 571] on link at bounding box center [285, 582] width 284 height 63
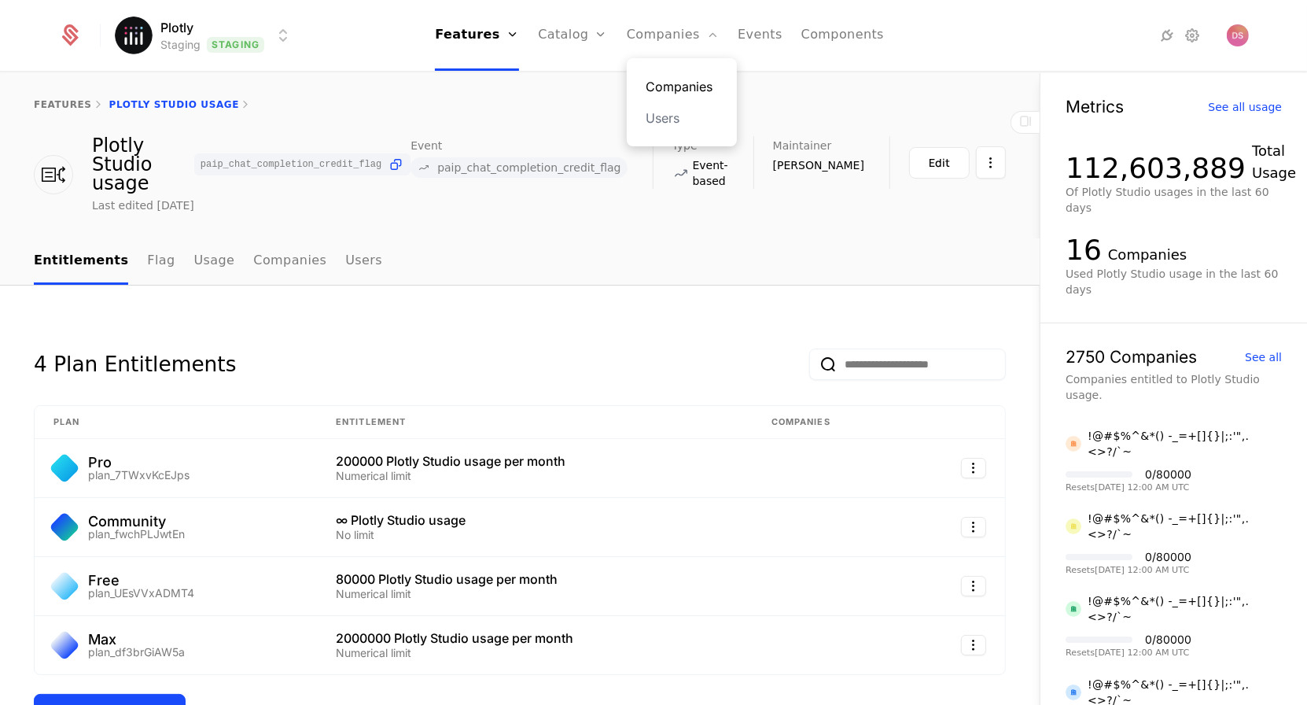
click at [665, 81] on link "Companies" at bounding box center [682, 86] width 72 height 19
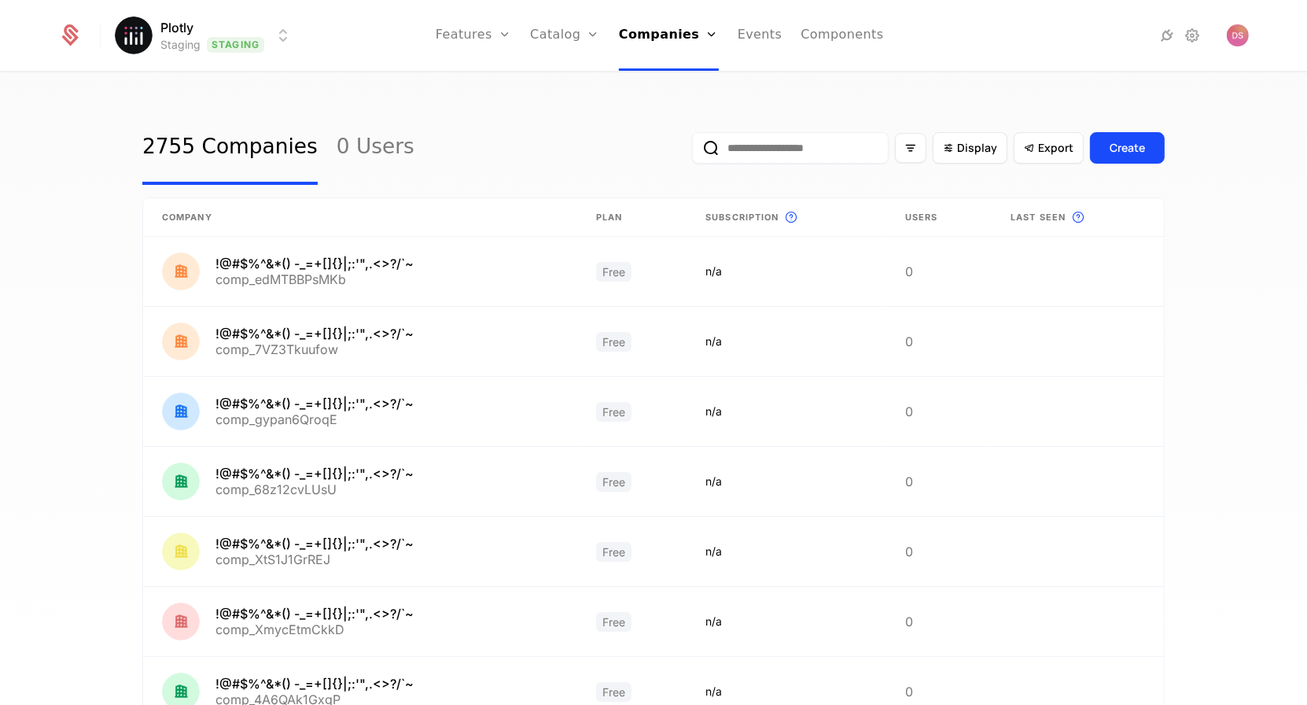
click at [813, 161] on input "email" at bounding box center [790, 147] width 197 height 31
paste input "**********"
type input "**********"
click at [683, 151] on button "submit" at bounding box center [683, 151] width 0 height 0
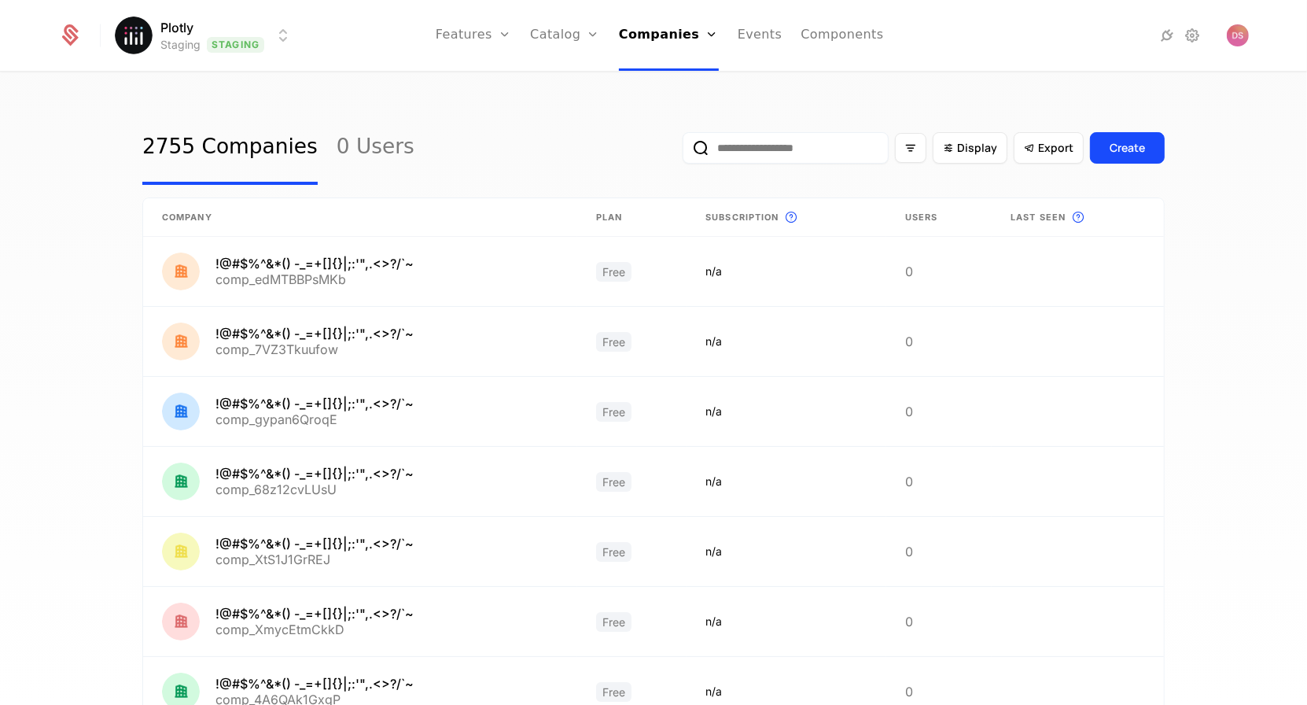
click at [208, 46] on html "Plotly Staging Staging Features Features Flags Catalog Plans Add Ons Credits Co…" at bounding box center [653, 352] width 1307 height 705
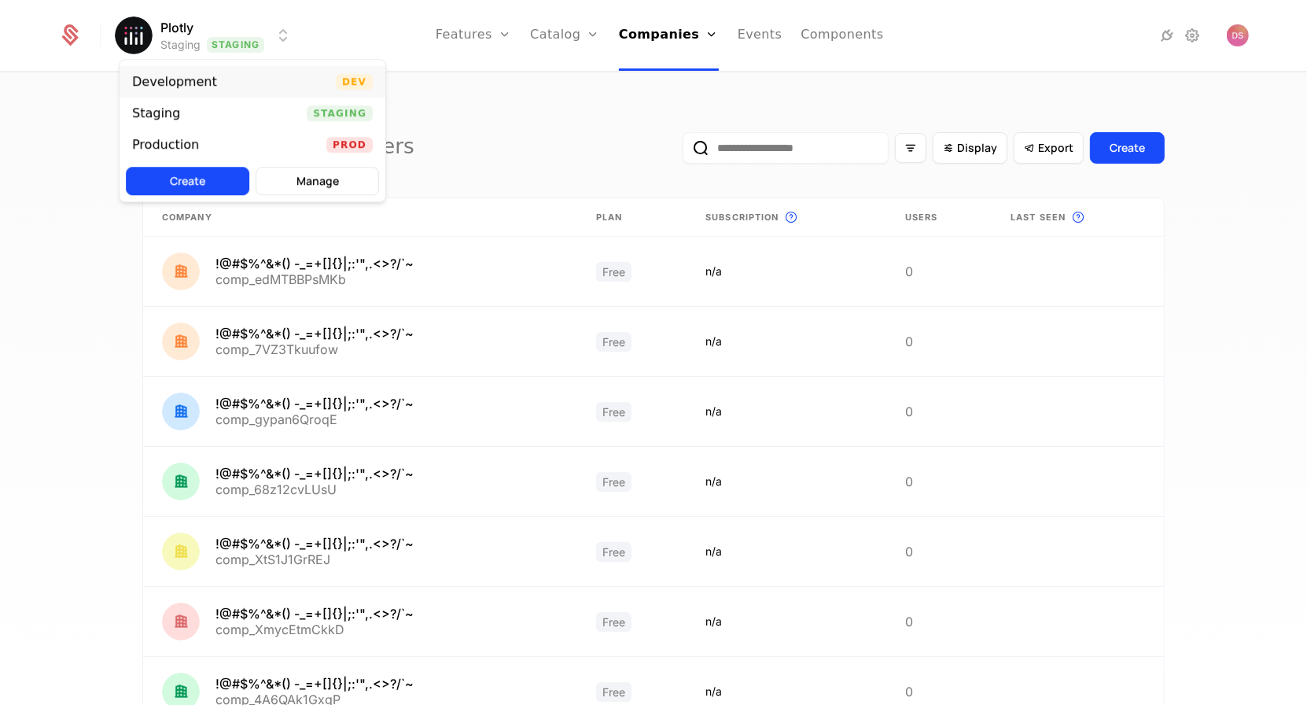
click at [271, 81] on div "Development Dev" at bounding box center [253, 81] width 266 height 31
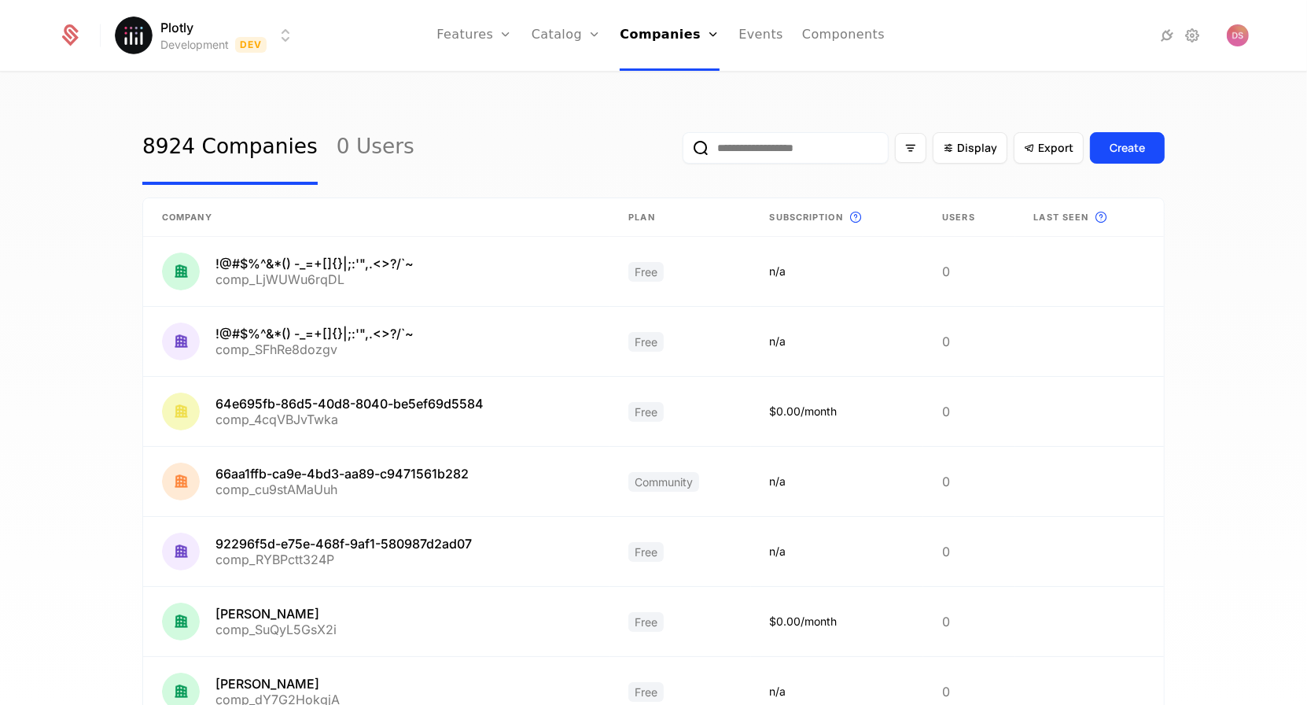
click at [857, 145] on input "email" at bounding box center [786, 147] width 206 height 31
paste input "**********"
type input "**********"
click at [683, 151] on button "submit" at bounding box center [683, 151] width 0 height 0
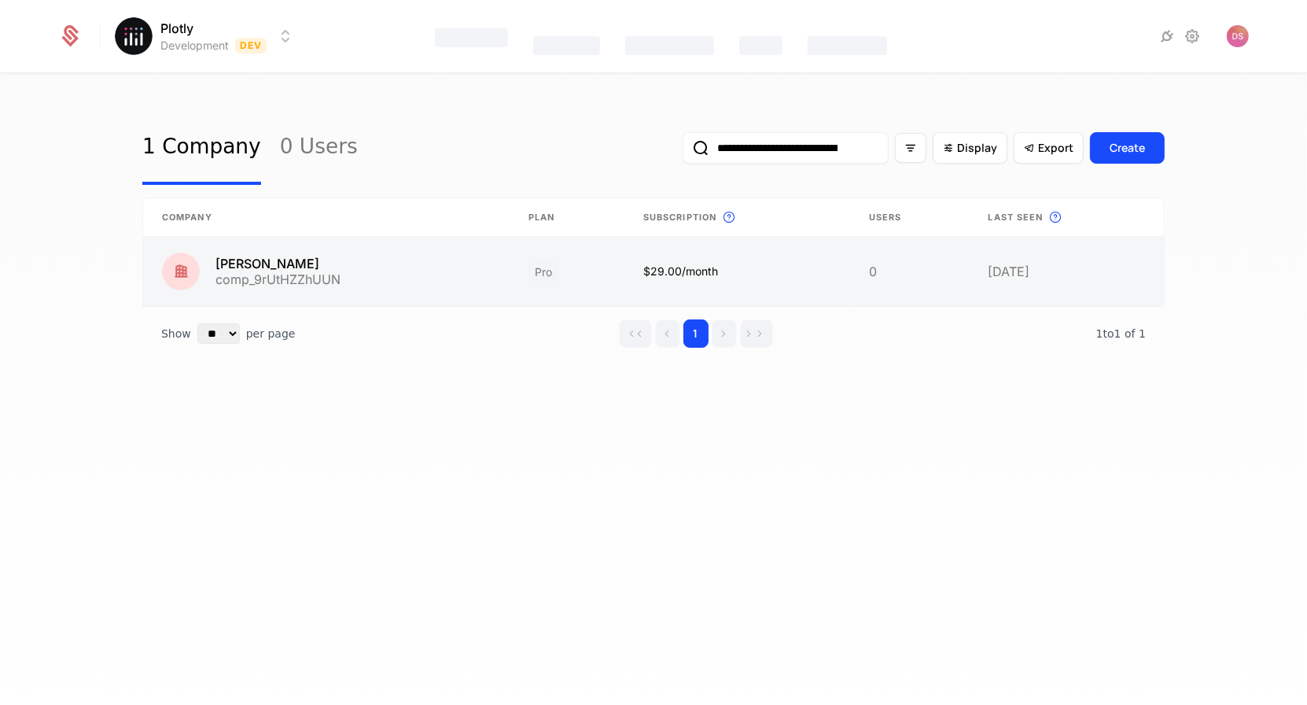
click at [471, 272] on link at bounding box center [326, 271] width 367 height 69
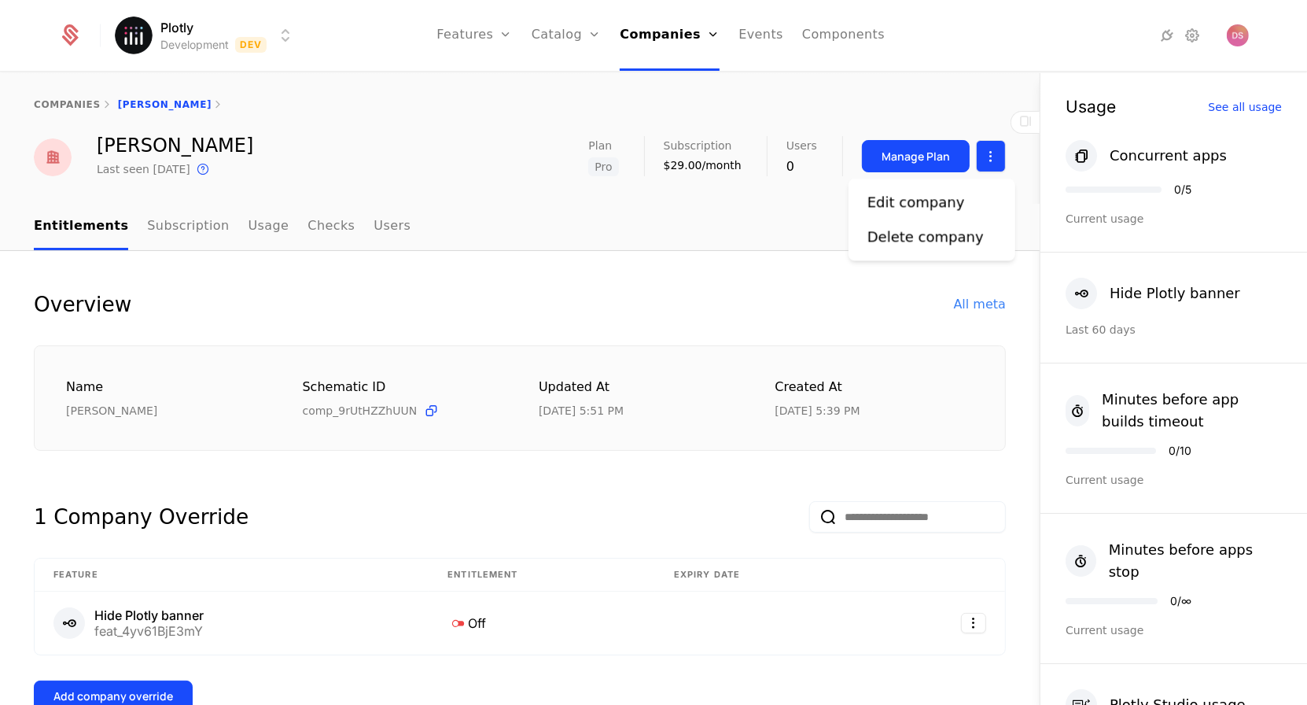
click at [982, 157] on html "Plotly Development Dev Features Features Flags Catalog Plans Add Ons Credits Co…" at bounding box center [653, 352] width 1307 height 705
click at [911, 198] on div "Edit company" at bounding box center [916, 202] width 98 height 22
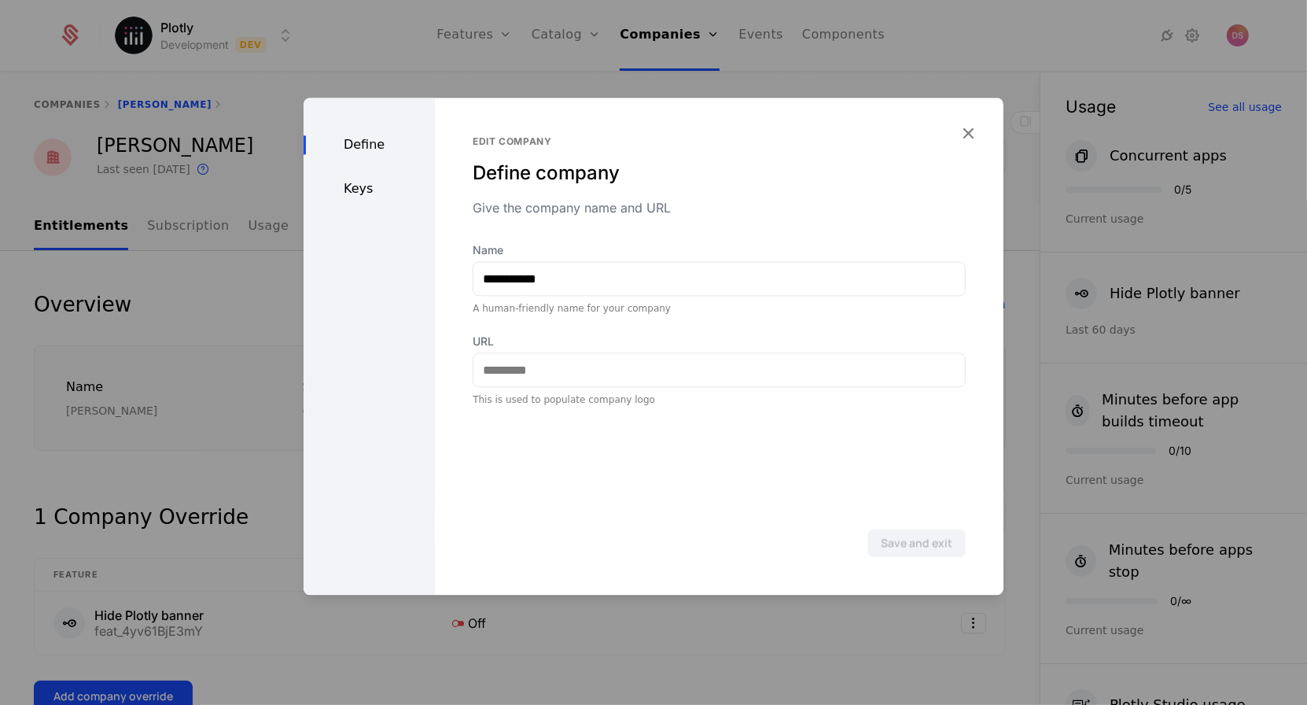
click at [365, 194] on div "Keys" at bounding box center [369, 188] width 131 height 19
